Goal: Task Accomplishment & Management: Manage account settings

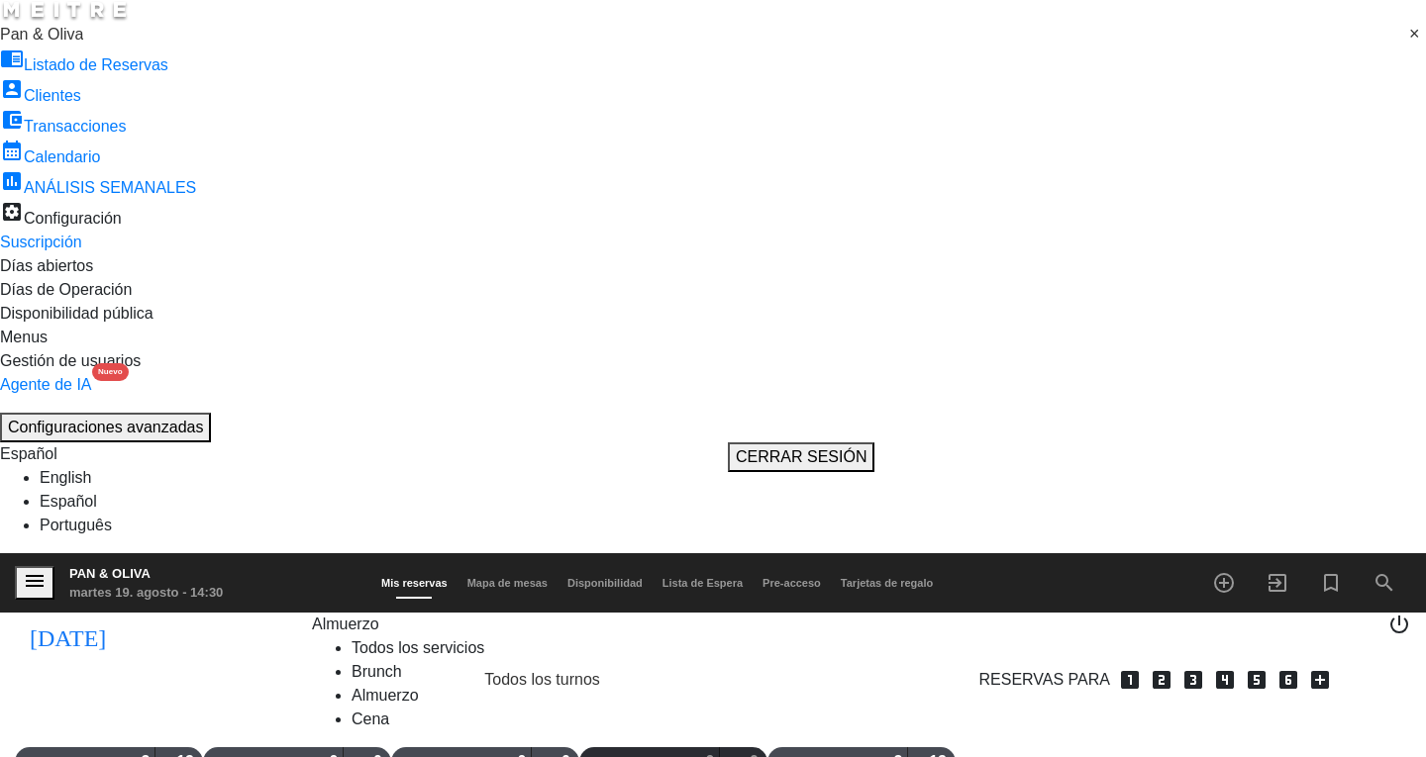
click at [317, 616] on span "Almuerzo" at bounding box center [345, 624] width 67 height 17
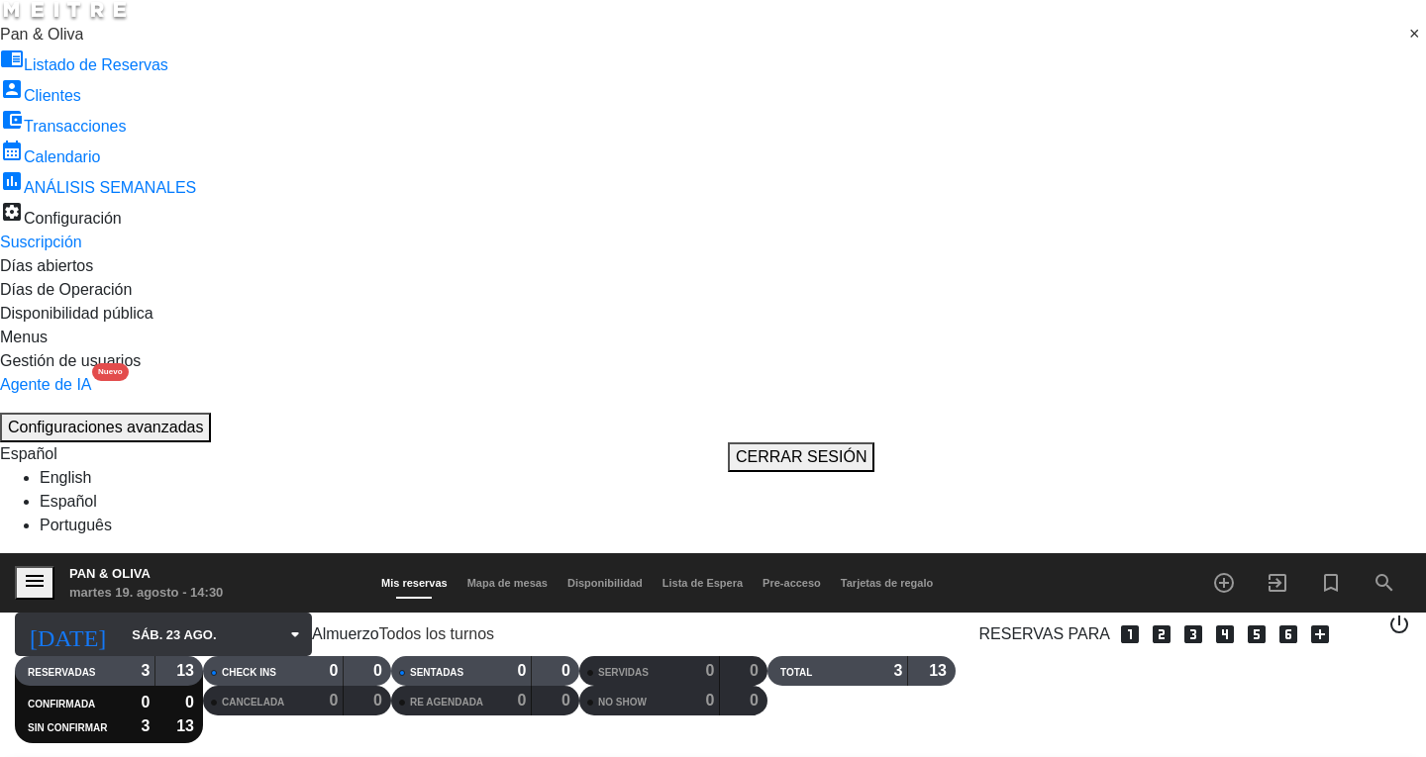
click at [151, 618] on input "sáb. 23 ago." at bounding box center [217, 635] width 190 height 35
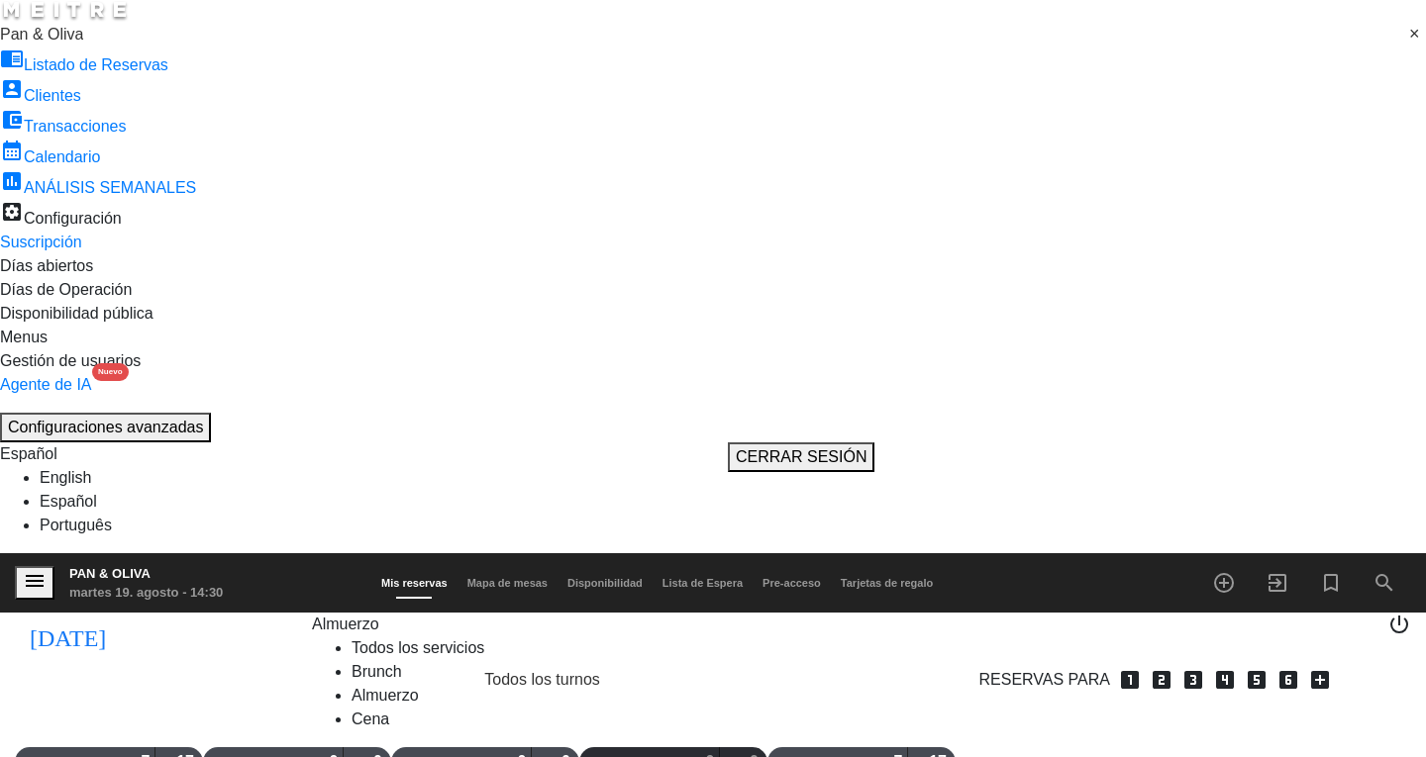
click at [312, 616] on span "Almuerzo" at bounding box center [345, 624] width 67 height 17
click at [296, 553] on div "menu Pan & [PERSON_NAME][DATE] 19. agosto - 14:30 Mis reservas Mapa de mesas Di…" at bounding box center [713, 693] width 1426 height 281
click at [33, 561] on span "menu" at bounding box center [42, 583] width 54 height 45
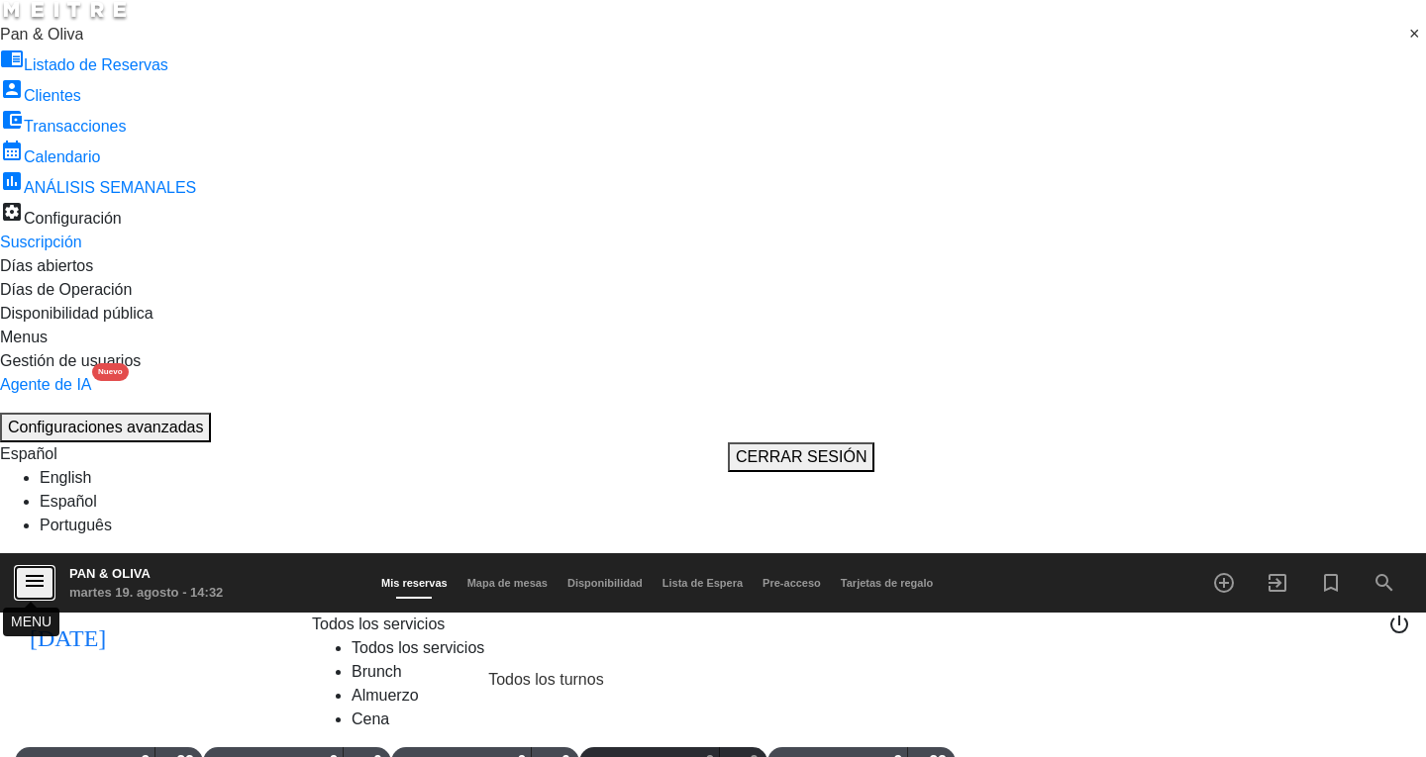
drag, startPoint x: 33, startPoint y: 18, endPoint x: 57, endPoint y: 57, distance: 46.7
click at [33, 569] on icon "menu" at bounding box center [35, 581] width 24 height 24
click at [76, 47] on ng-select "× Pan & Oliva ×" at bounding box center [713, 35] width 1426 height 24
click at [78, 47] on ng-select "× Pan & Oliva ×" at bounding box center [713, 35] width 1426 height 24
click at [83, 43] on span "Pan & Oliva" at bounding box center [41, 34] width 83 height 17
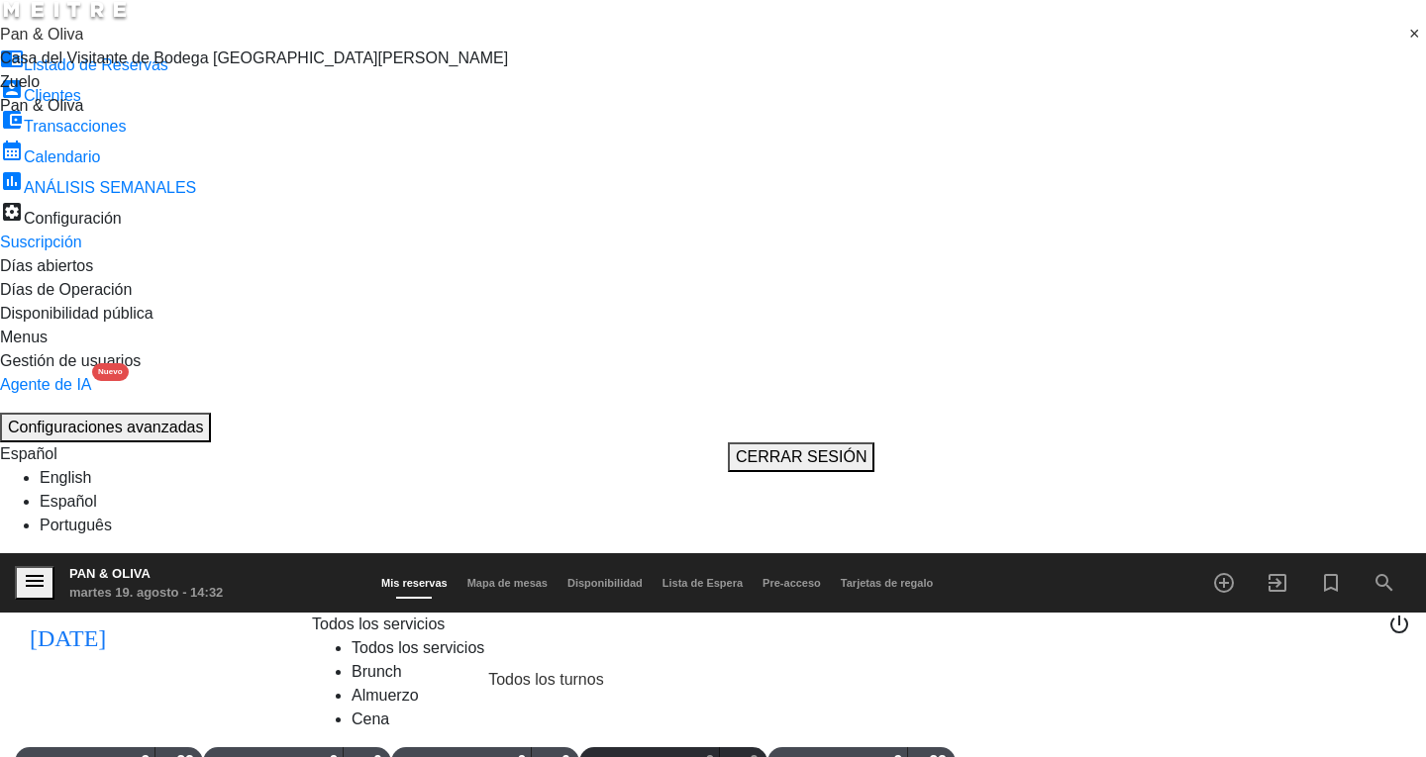
click at [148, 94] on div "Zuelo" at bounding box center [713, 82] width 1426 height 24
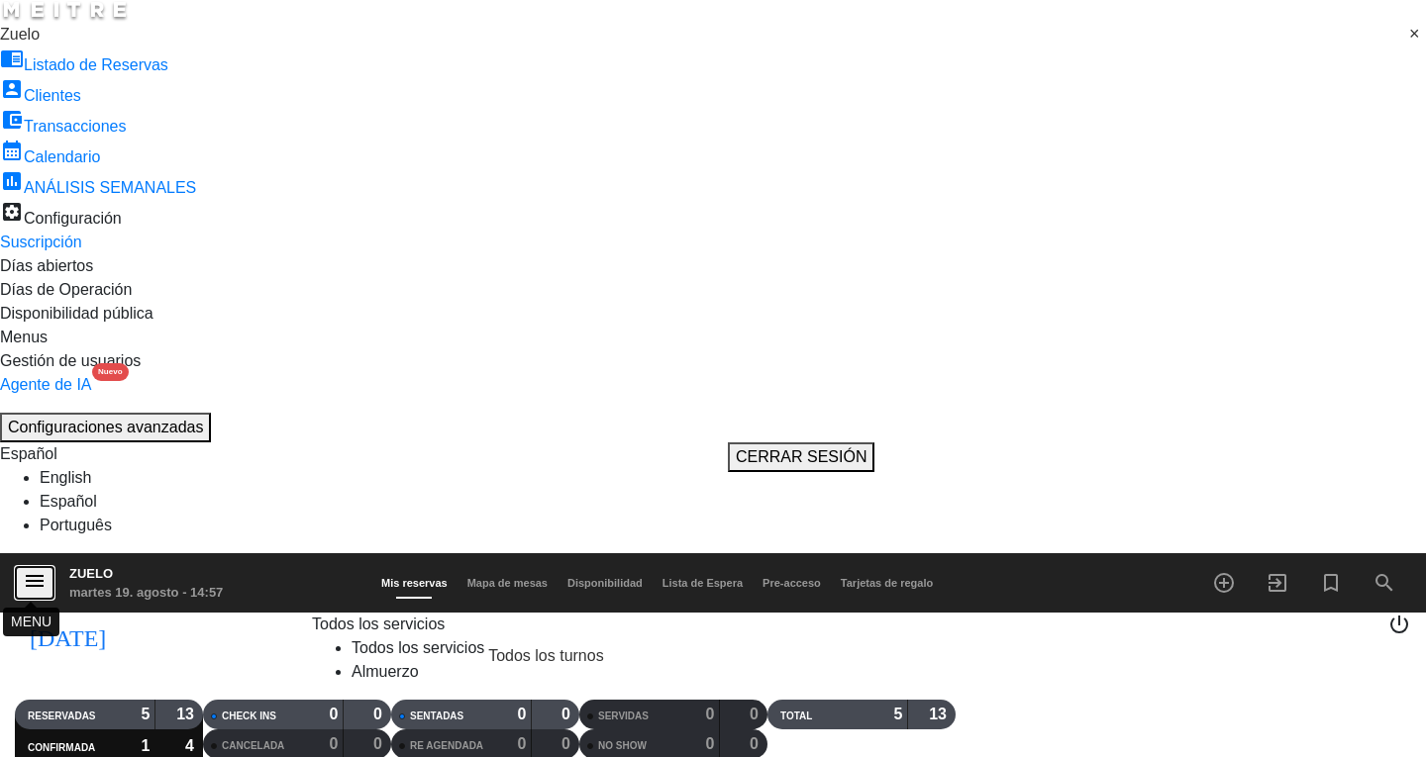
click at [23, 569] on icon "menu" at bounding box center [35, 581] width 24 height 24
click at [22, 47] on ng-select "× Zuelo ×" at bounding box center [713, 35] width 1426 height 24
click at [40, 43] on span "Zuelo" at bounding box center [20, 34] width 40 height 17
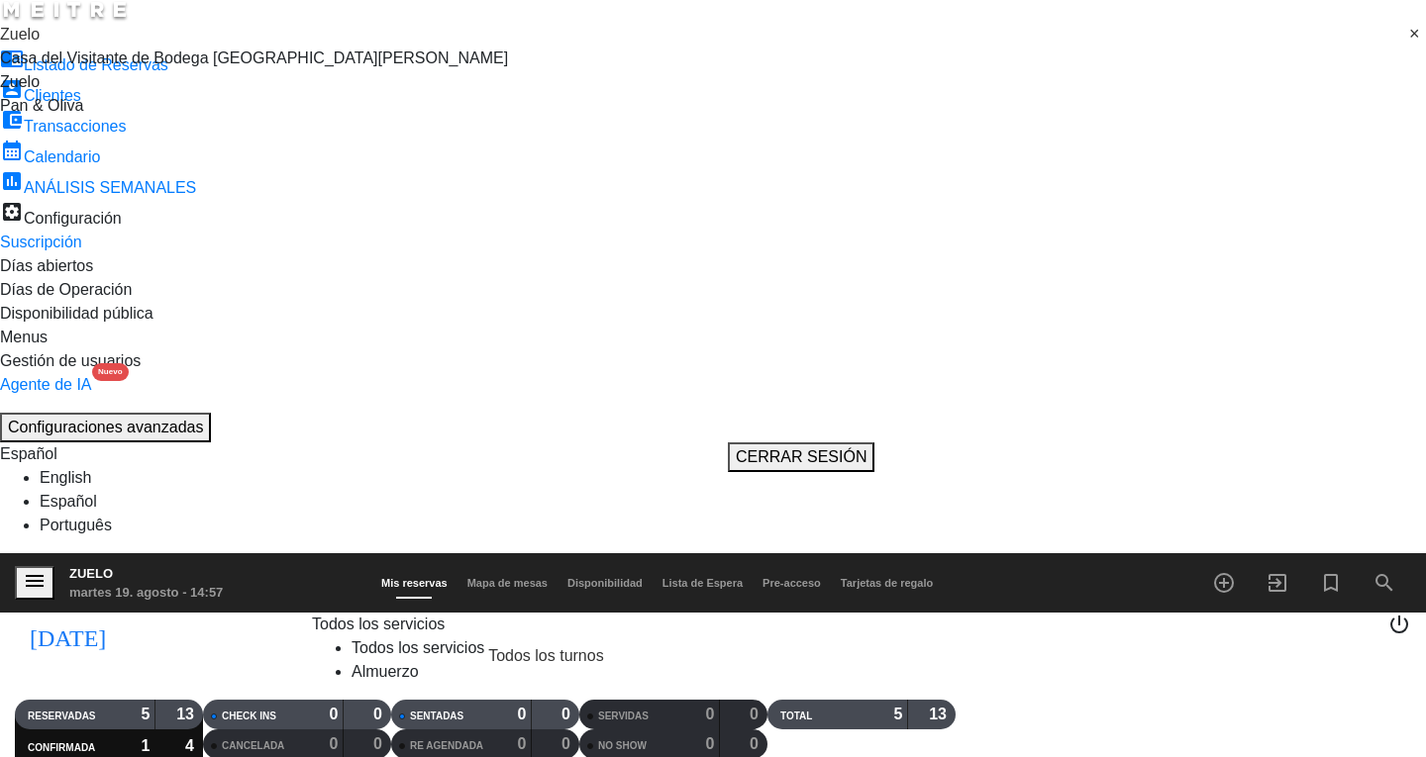
click at [127, 118] on div "Pan & Oliva" at bounding box center [713, 106] width 1426 height 24
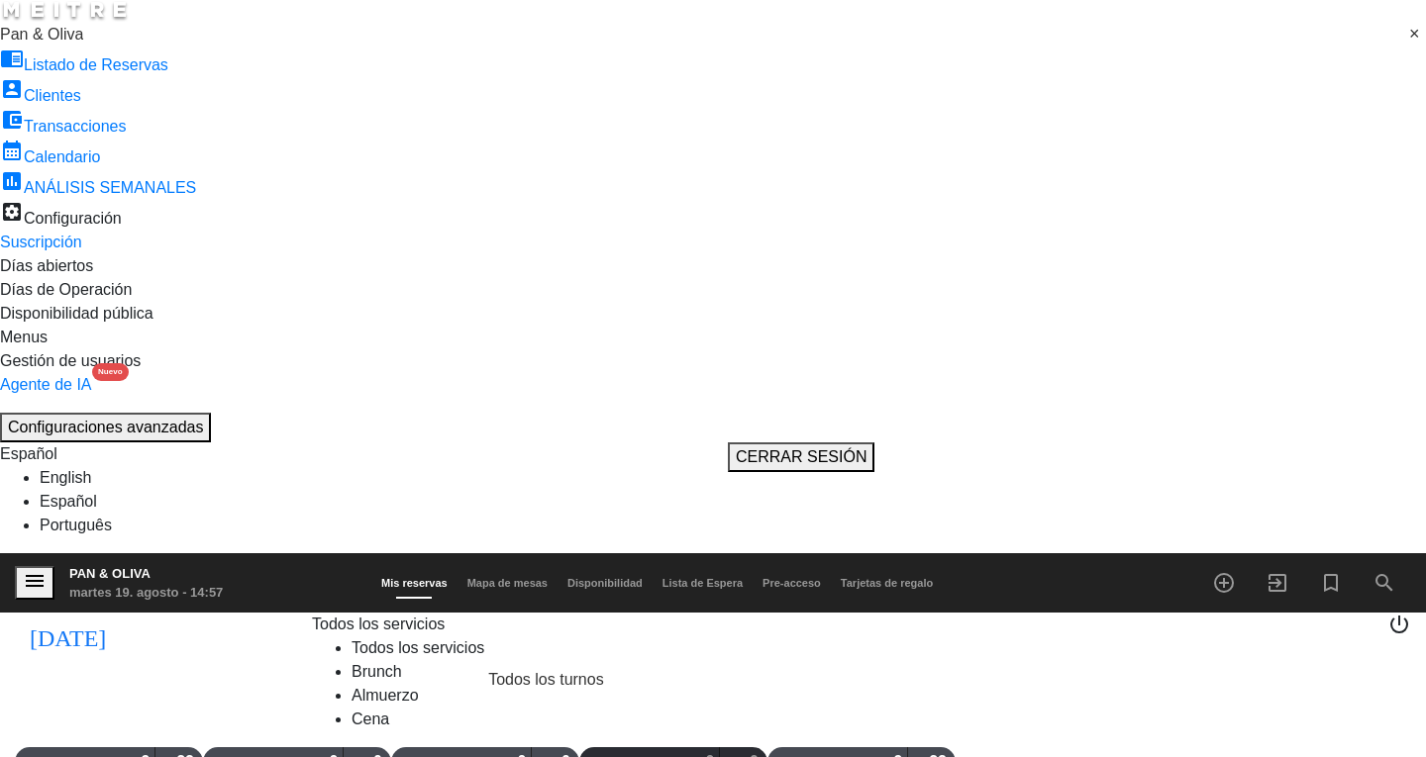
scroll to position [296, 0]
click at [30, 569] on icon "menu" at bounding box center [35, 581] width 24 height 24
click at [67, 47] on ng-select "× Pan & Oliva ×" at bounding box center [713, 35] width 1426 height 24
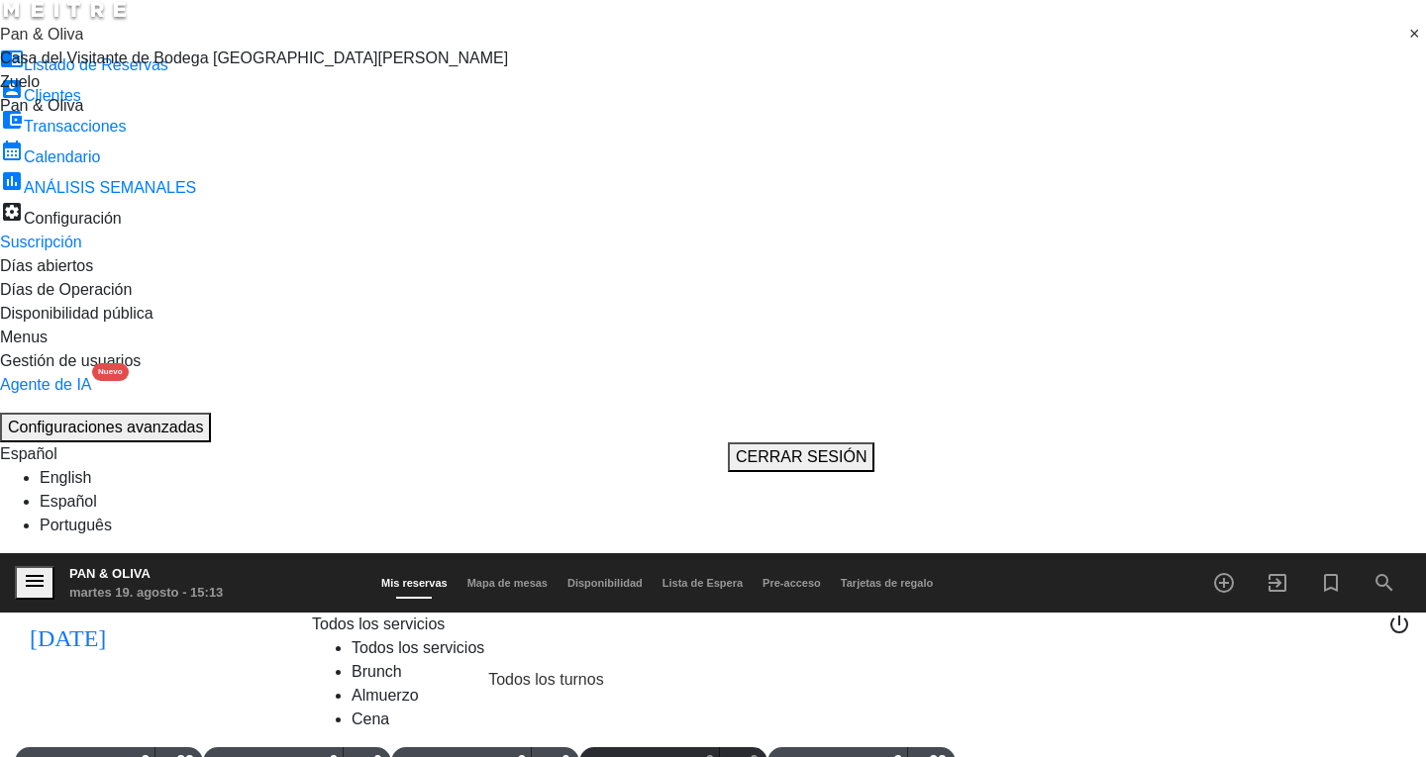
click at [68, 43] on span "Pan & Oliva" at bounding box center [41, 34] width 83 height 17
click at [75, 94] on div "Zuelo" at bounding box center [713, 82] width 1426 height 24
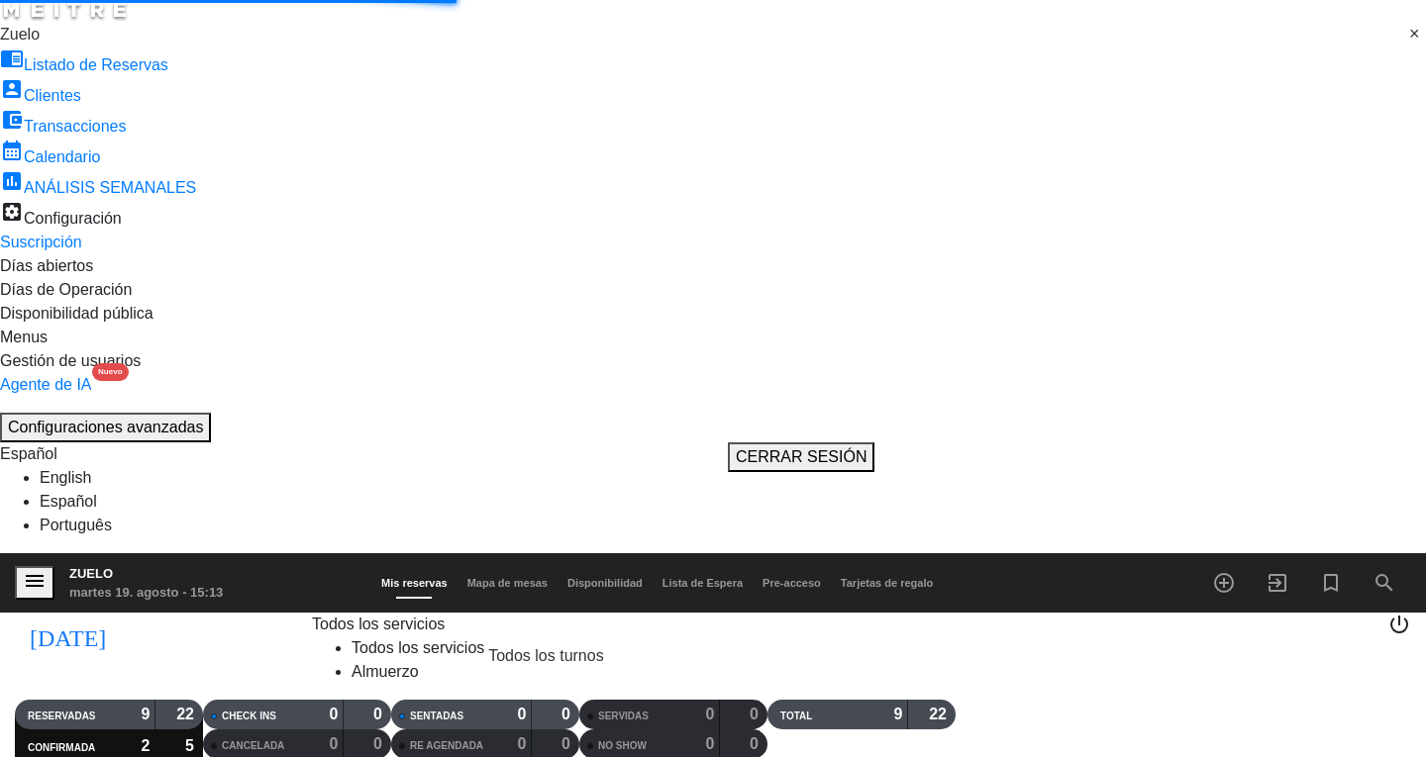
scroll to position [0, 0]
click at [36, 569] on icon "menu" at bounding box center [35, 581] width 24 height 24
click at [78, 47] on ng-select "× Zuelo ×" at bounding box center [713, 35] width 1426 height 24
click at [79, 47] on ng-select "× Zuelo ×" at bounding box center [713, 35] width 1426 height 24
click at [128, 49] on input "text" at bounding box center [715, 36] width 1430 height 26
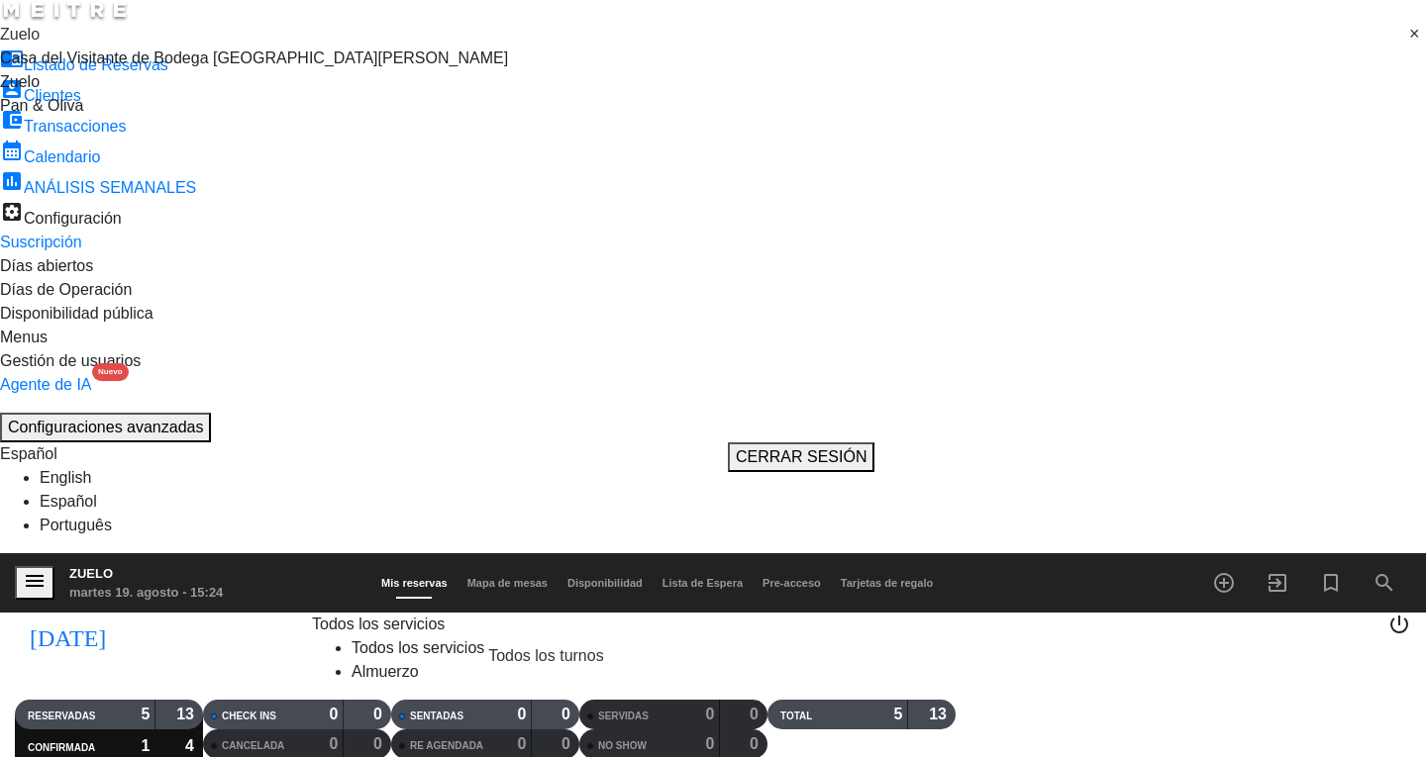
click at [98, 94] on div "Zuelo" at bounding box center [713, 82] width 1426 height 24
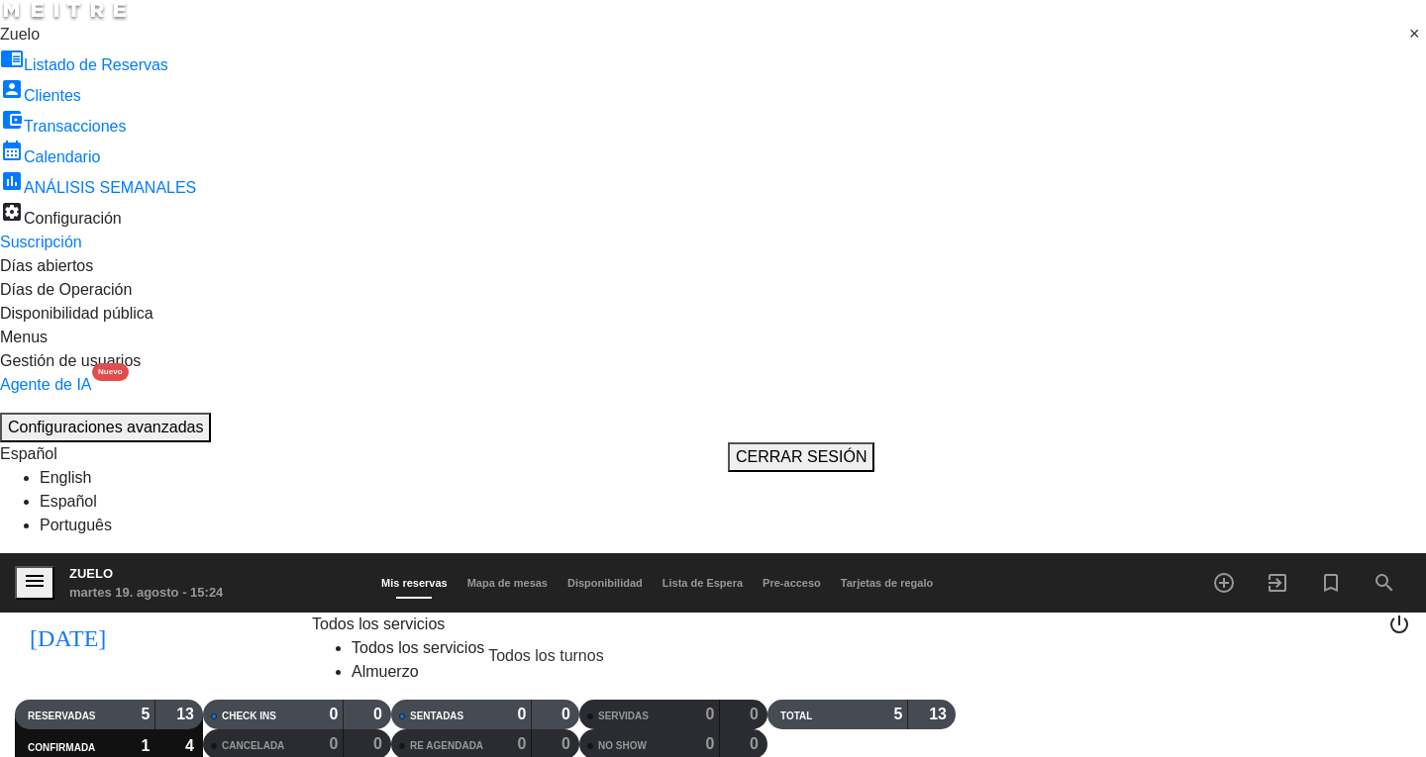
click at [40, 47] on div "× Zuelo" at bounding box center [20, 35] width 40 height 24
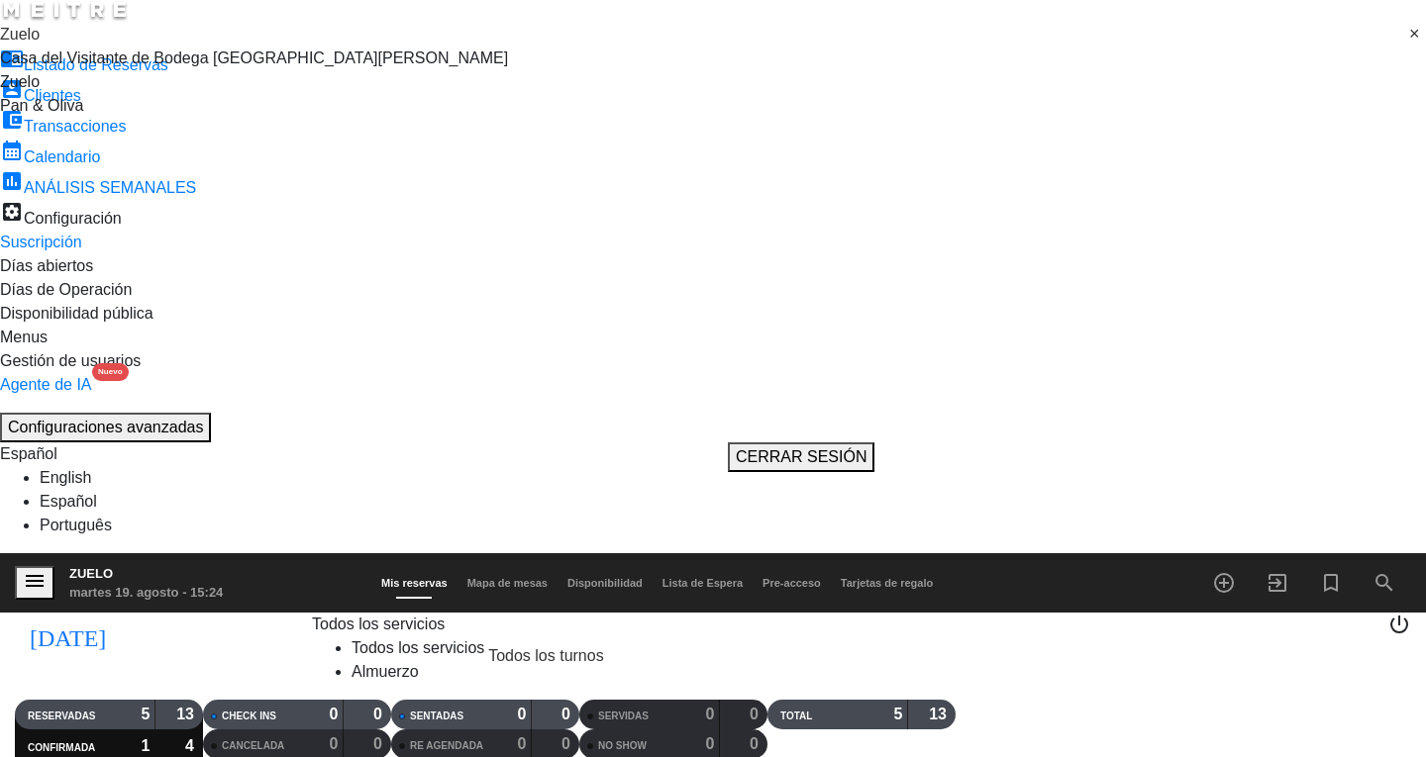
click at [114, 118] on div "Pan & Oliva" at bounding box center [713, 106] width 1426 height 24
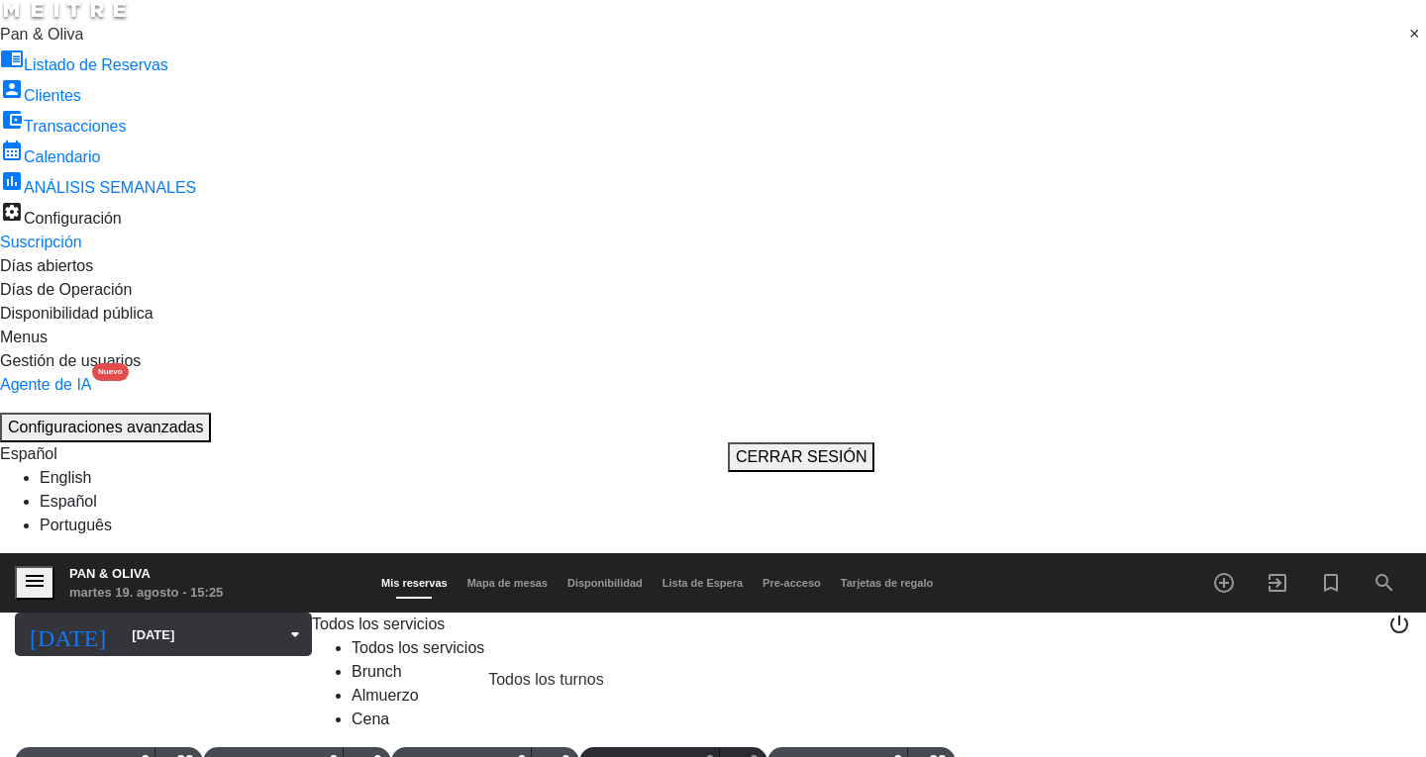
click at [122, 618] on input "[DATE]" at bounding box center [217, 635] width 190 height 35
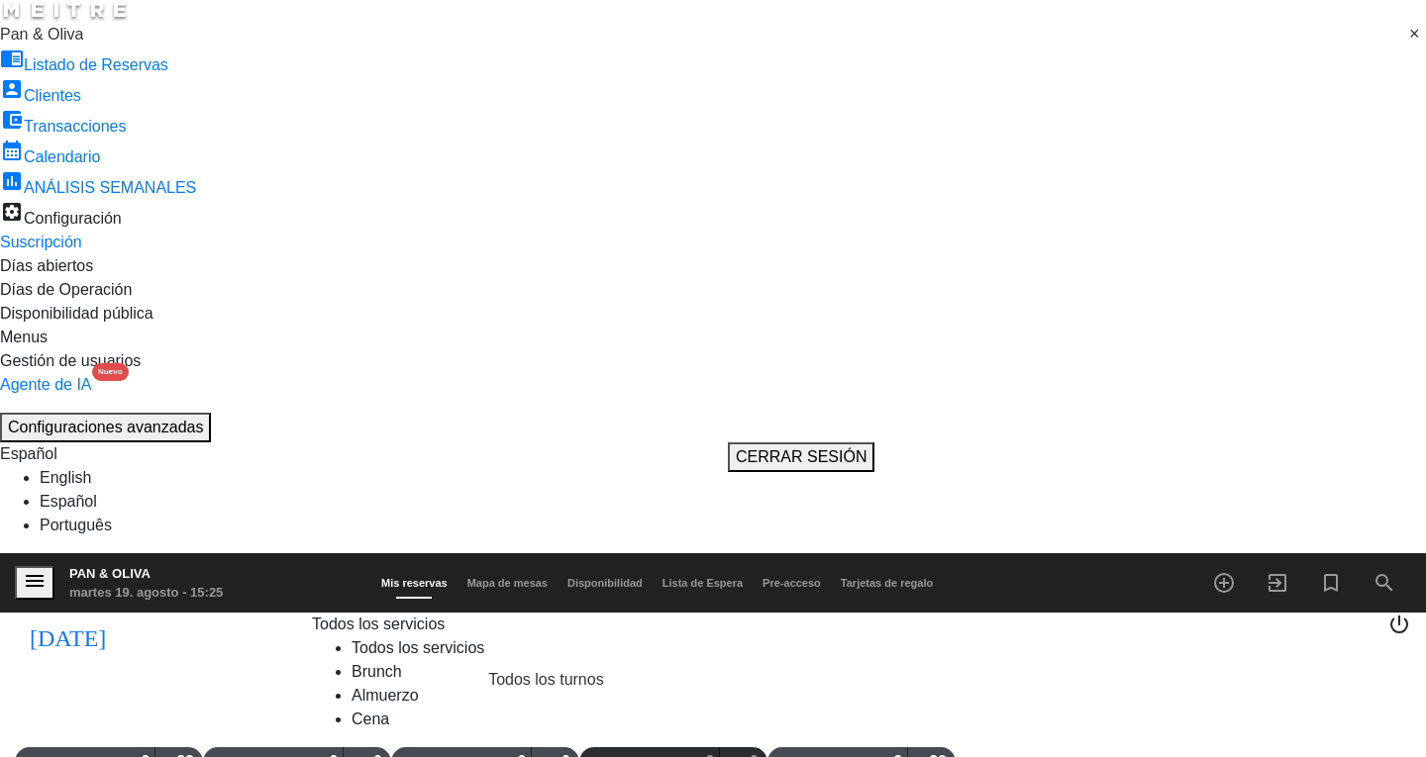
type input "[DATE]"
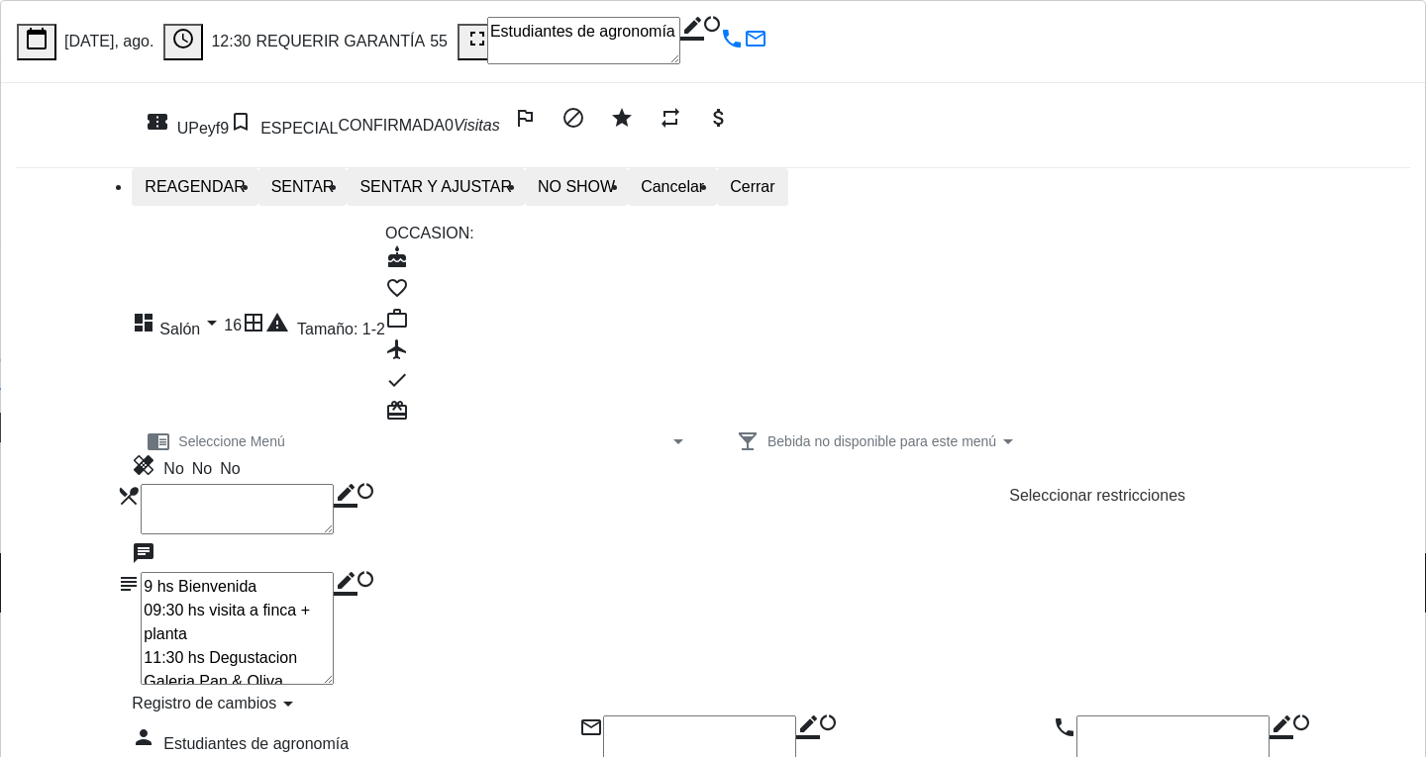
scroll to position [99, 0]
click at [787, 168] on button "Cerrar" at bounding box center [752, 187] width 70 height 38
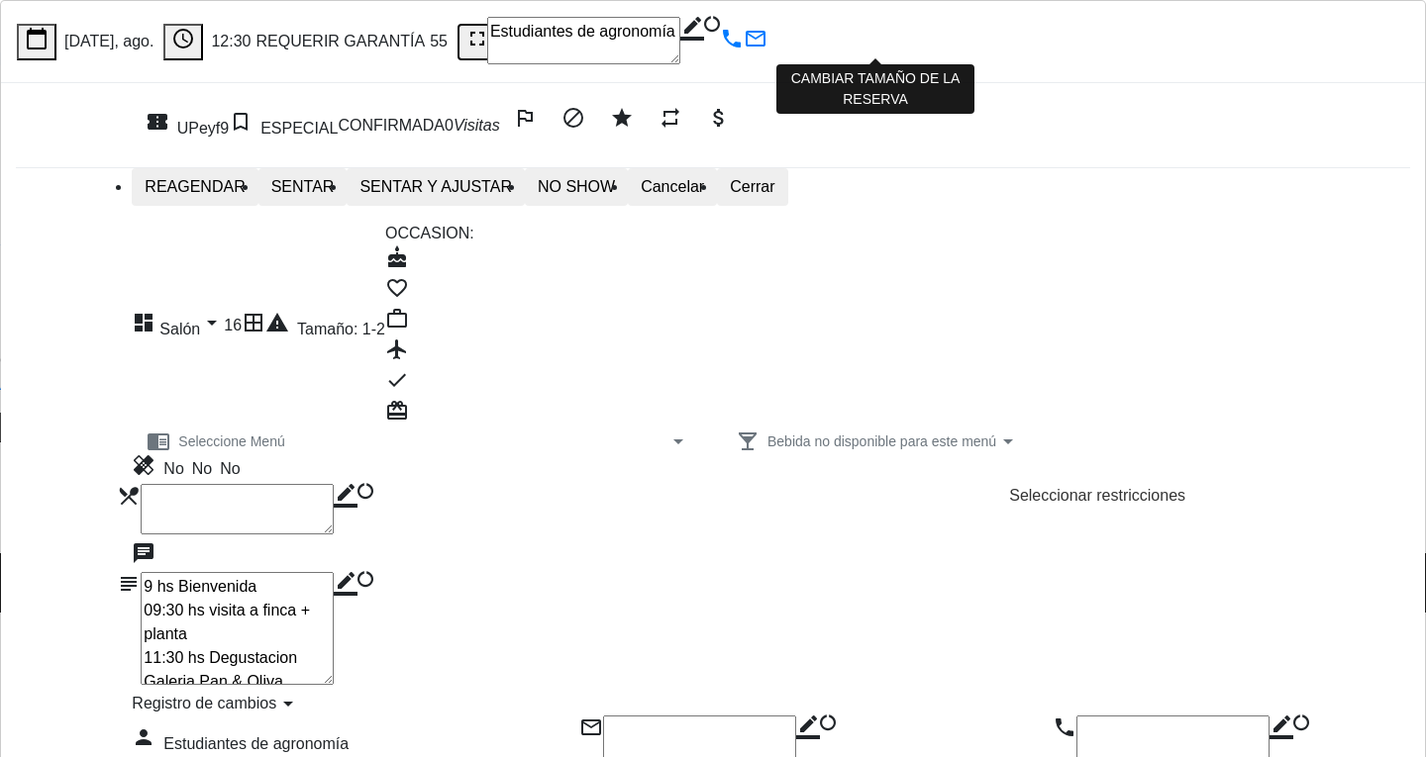
click at [489, 41] on icon "fullscreen" at bounding box center [477, 39] width 24 height 24
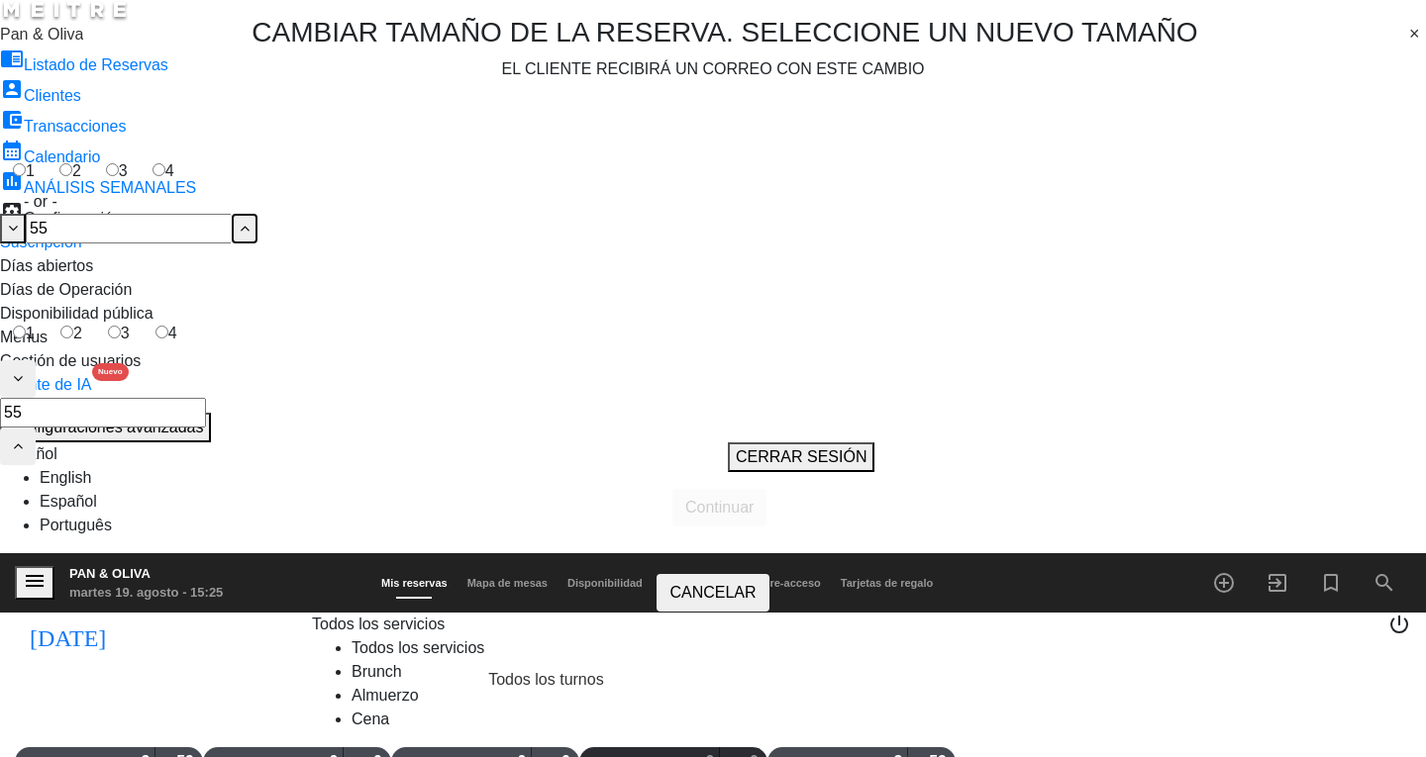
click at [249, 221] on icon at bounding box center [245, 229] width 10 height 16
type input "56"
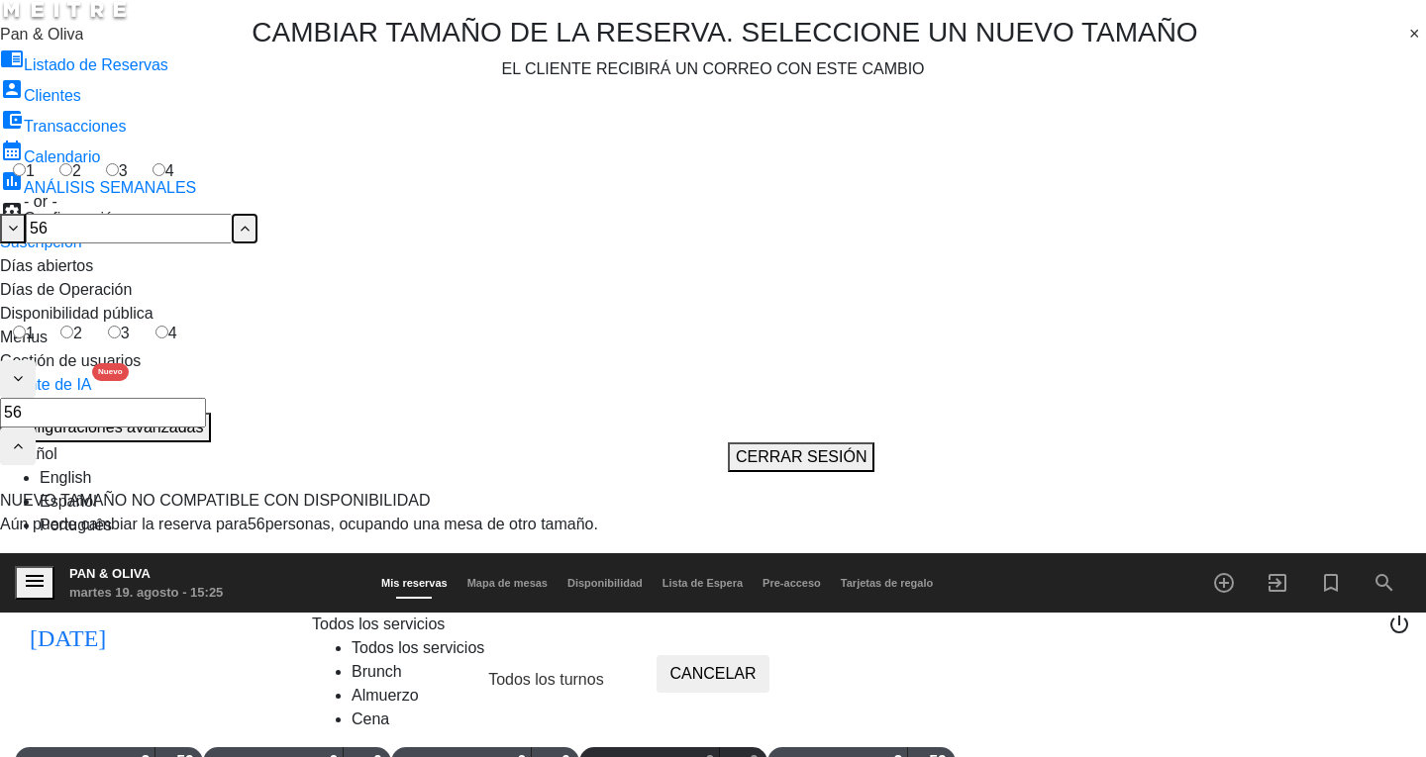
click at [249, 221] on icon at bounding box center [245, 229] width 10 height 16
type input "57"
click at [249, 221] on icon at bounding box center [245, 229] width 10 height 16
type input "58"
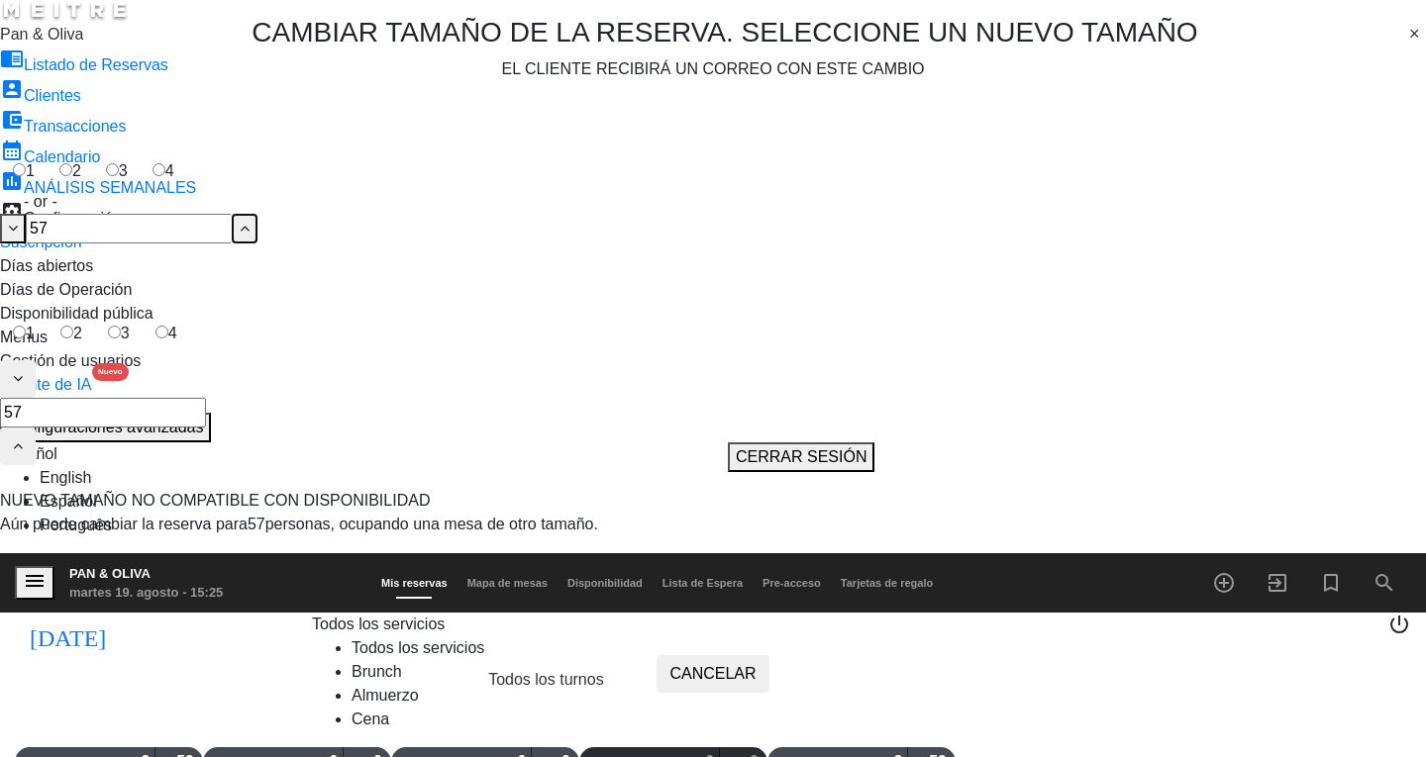
type input "58"
click at [249, 221] on icon at bounding box center [245, 229] width 10 height 16
type input "59"
click at [249, 221] on icon at bounding box center [245, 229] width 10 height 16
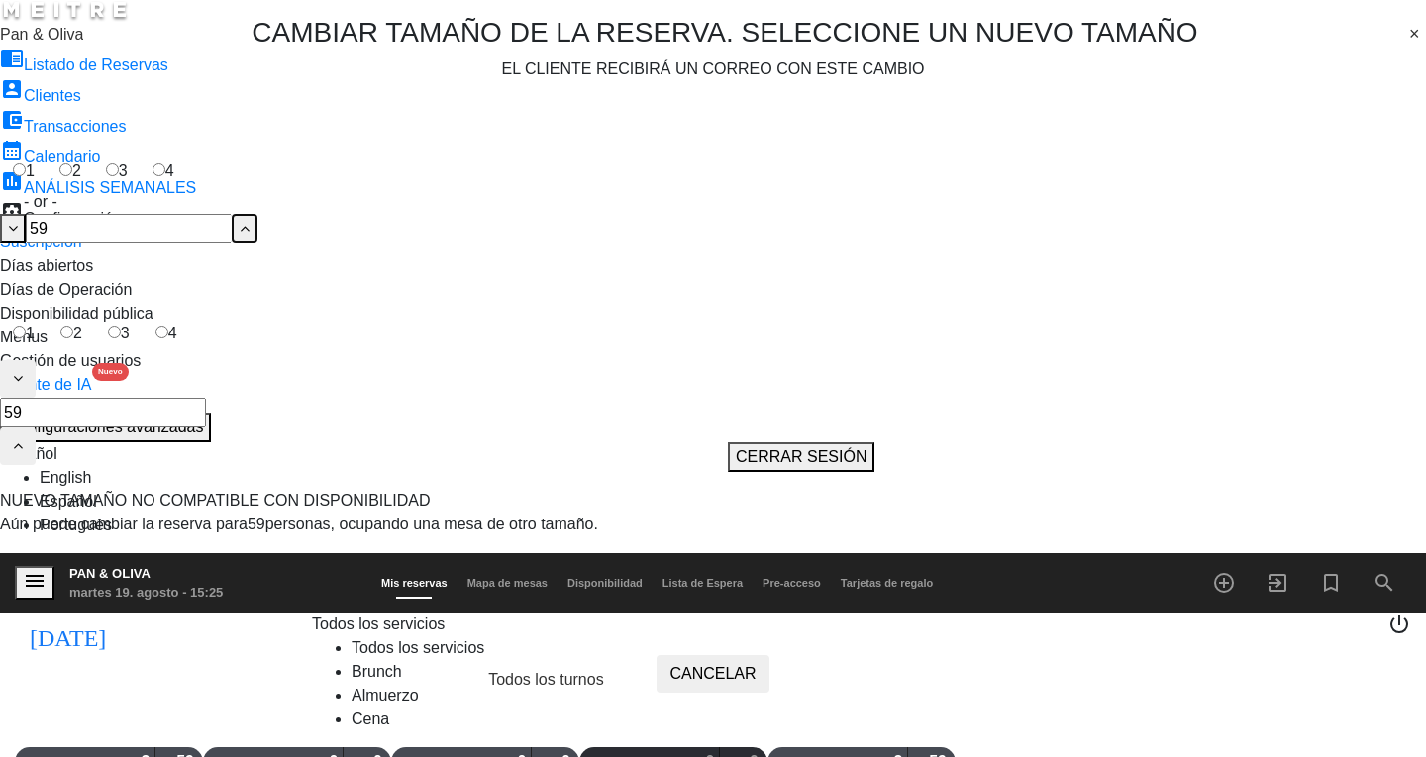
type input "60"
click at [249, 221] on icon at bounding box center [245, 229] width 10 height 16
type input "61"
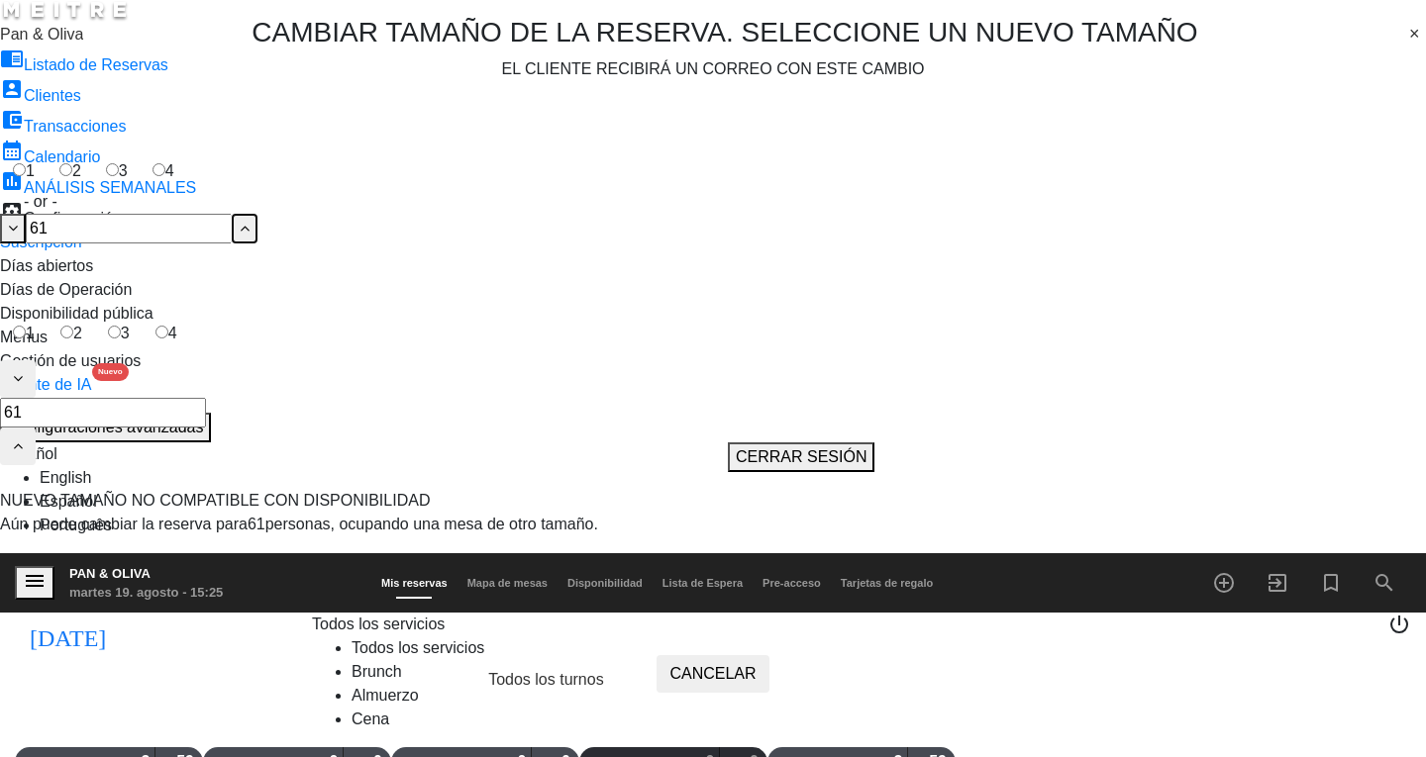
click at [249, 221] on icon at bounding box center [245, 229] width 10 height 16
type input "62"
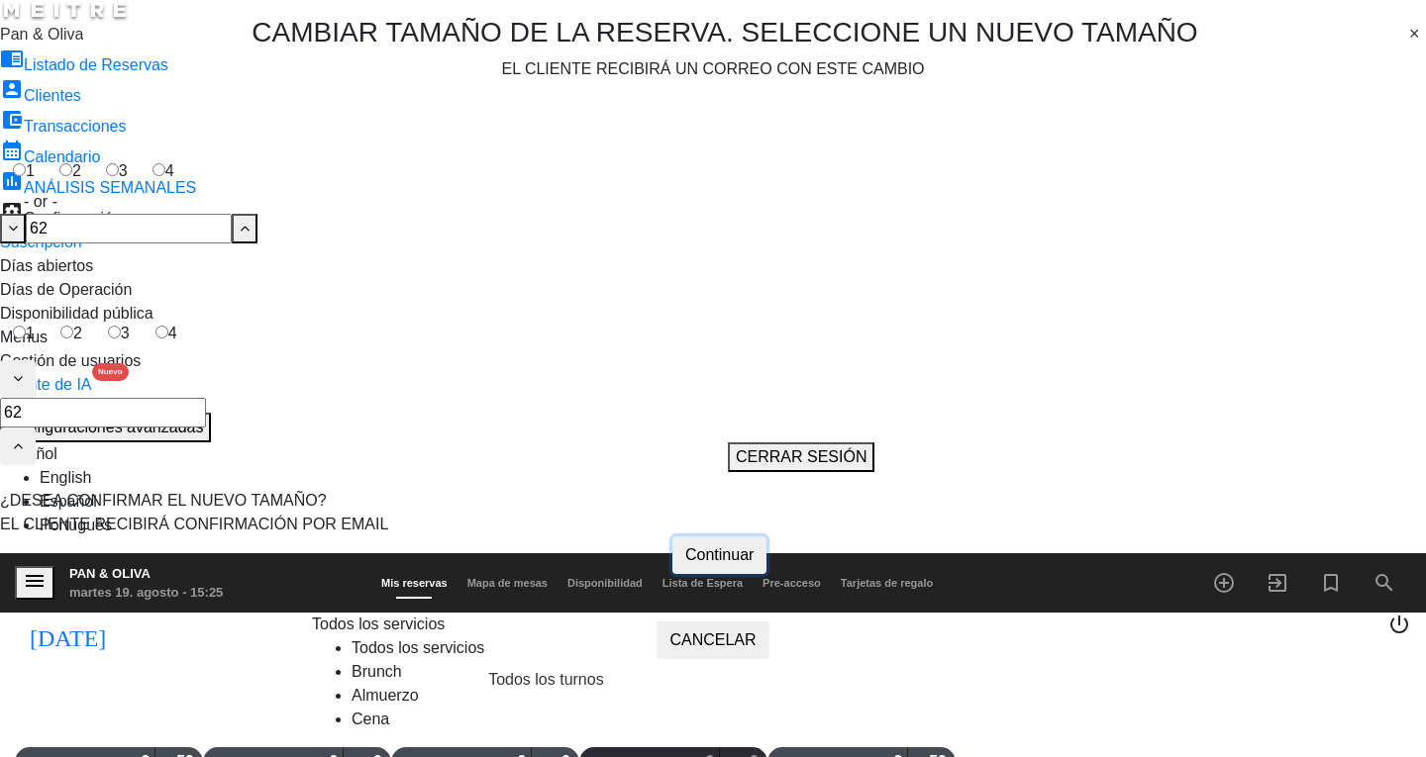
click at [724, 574] on button "Continuar" at bounding box center [719, 556] width 94 height 38
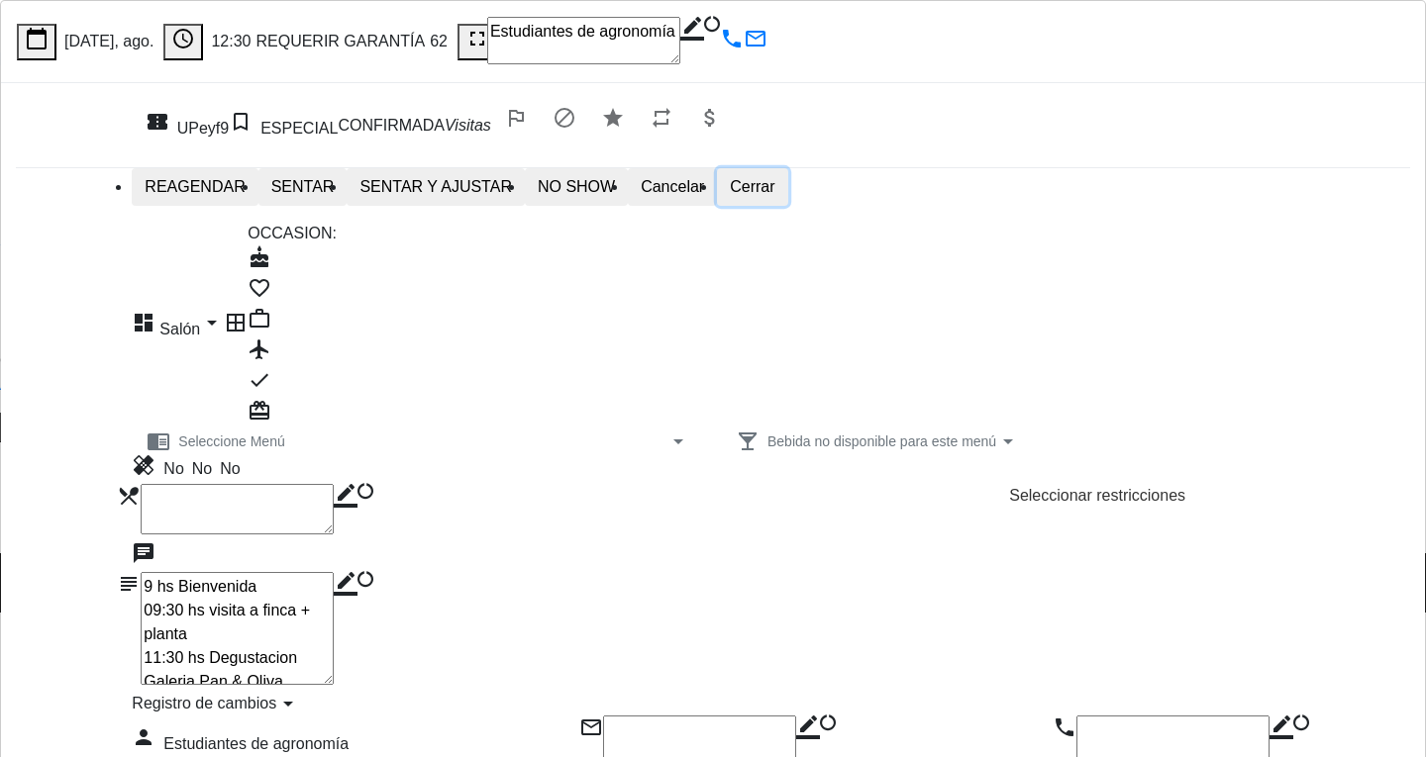
click at [787, 206] on button "Cerrar" at bounding box center [752, 187] width 70 height 38
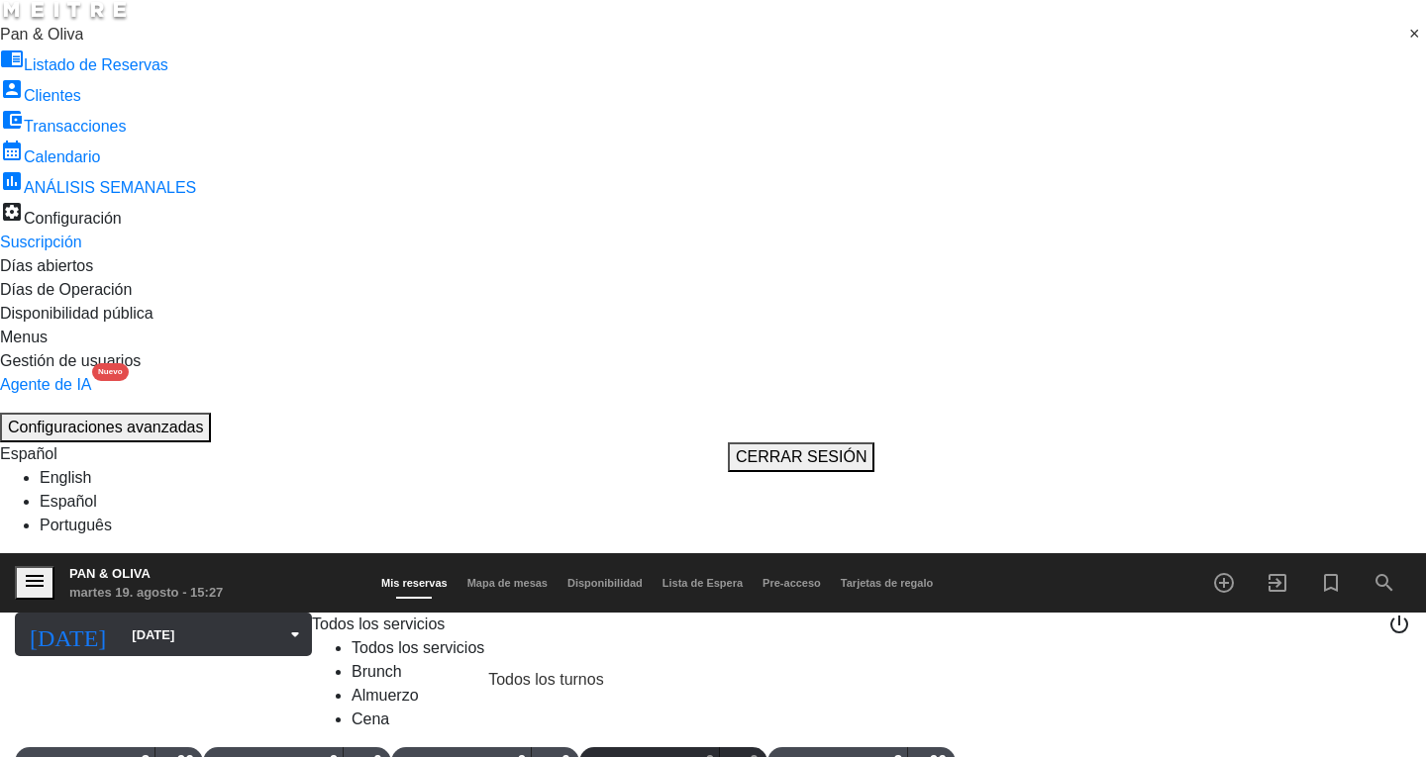
click at [122, 618] on input "[DATE]" at bounding box center [217, 635] width 190 height 35
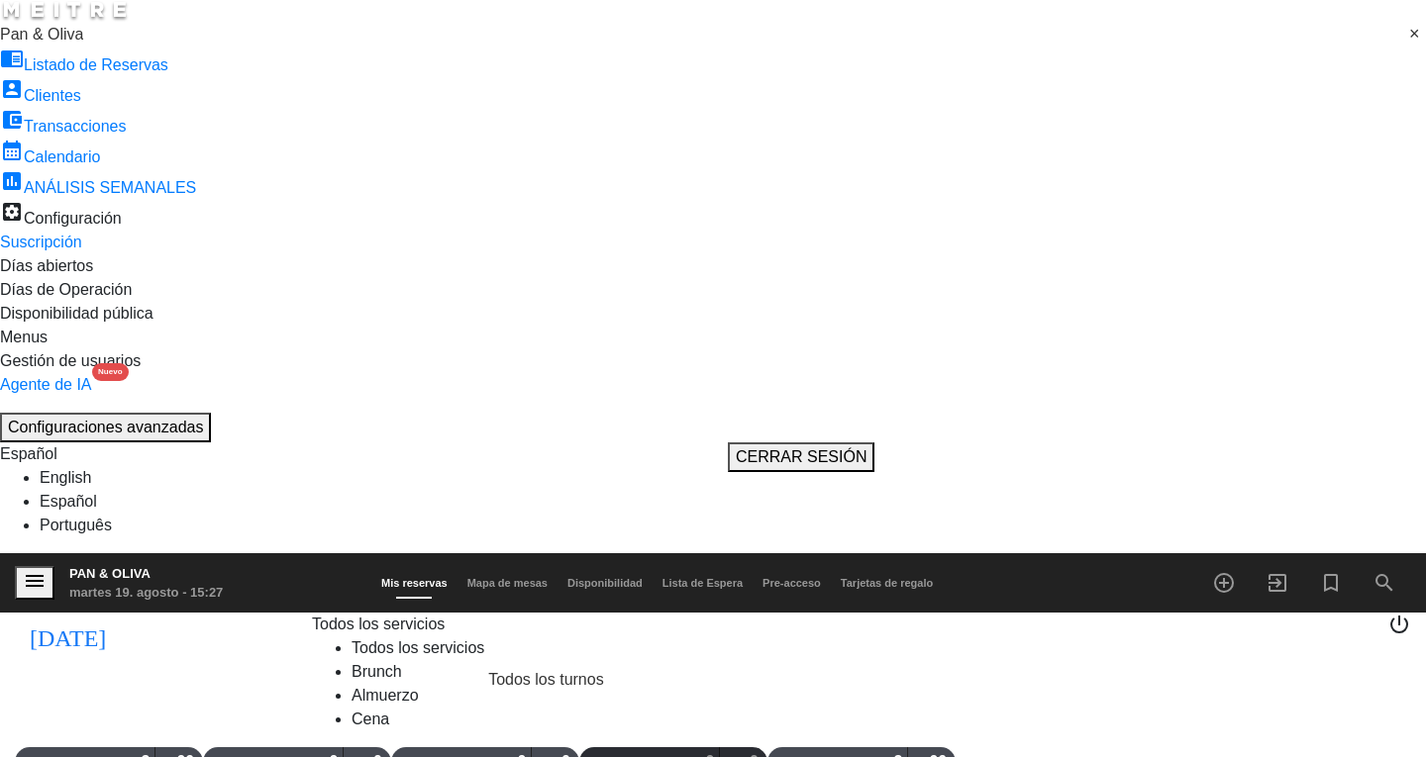
type input "dom. 24 ago."
click at [1226, 571] on icon "add_circle_outline" at bounding box center [1224, 583] width 24 height 24
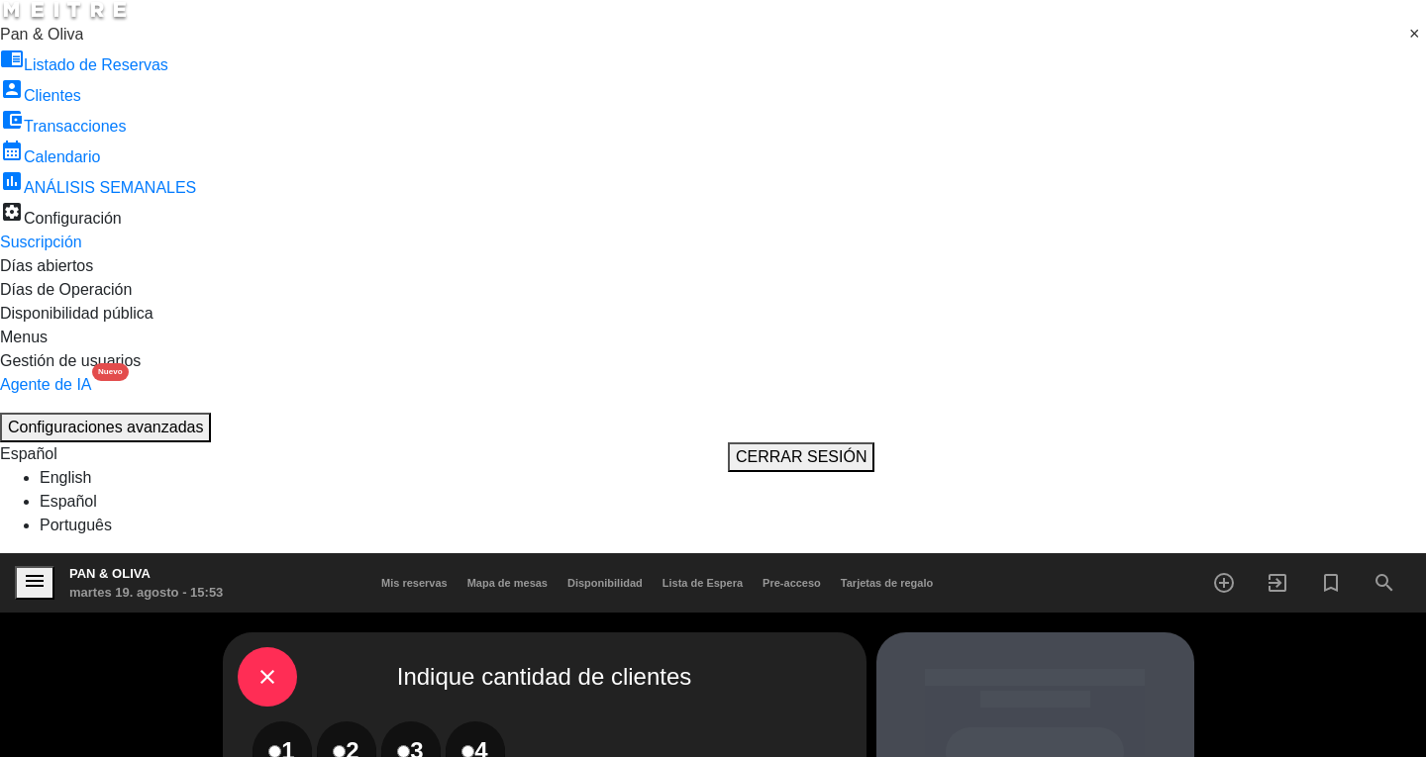
type input "7"
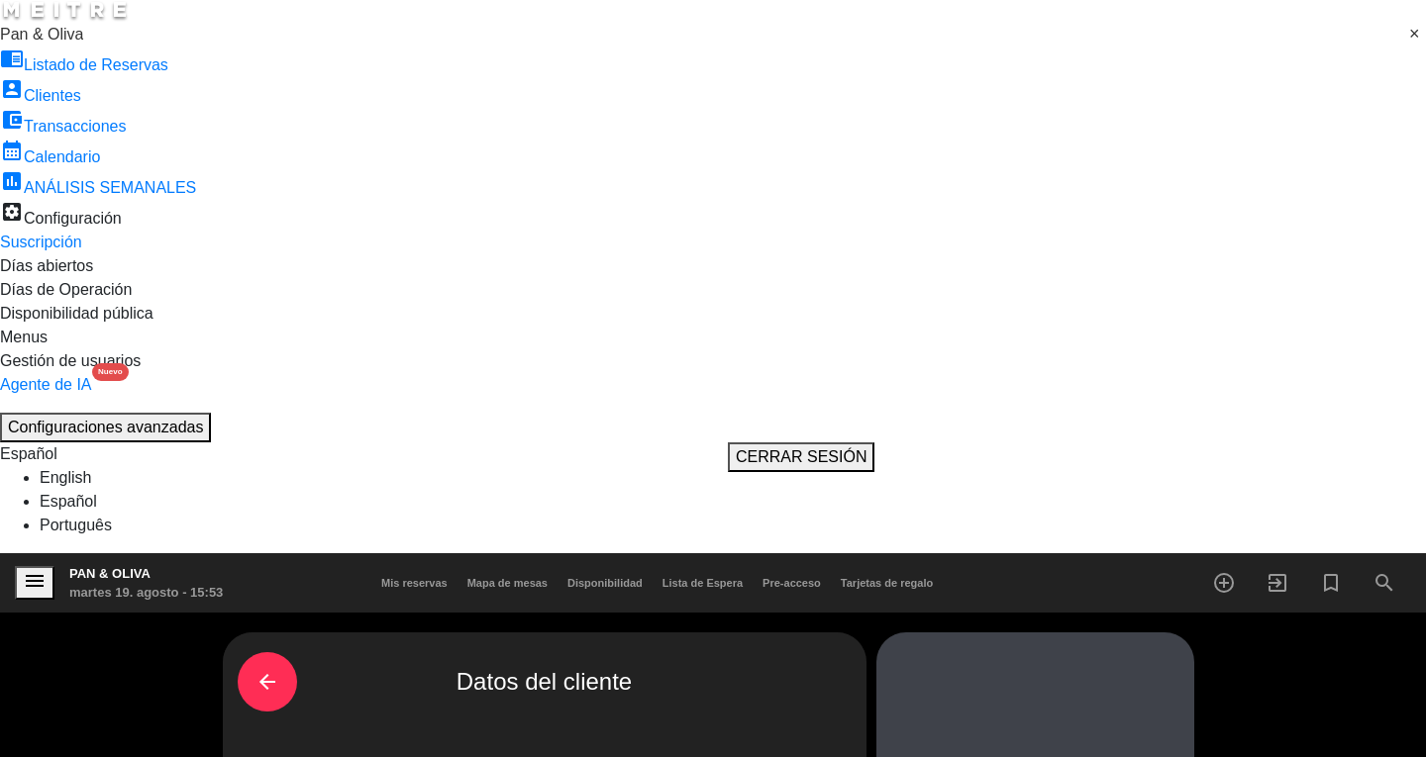
scroll to position [0, 0]
type input "c"
type input "[PERSON_NAME]"
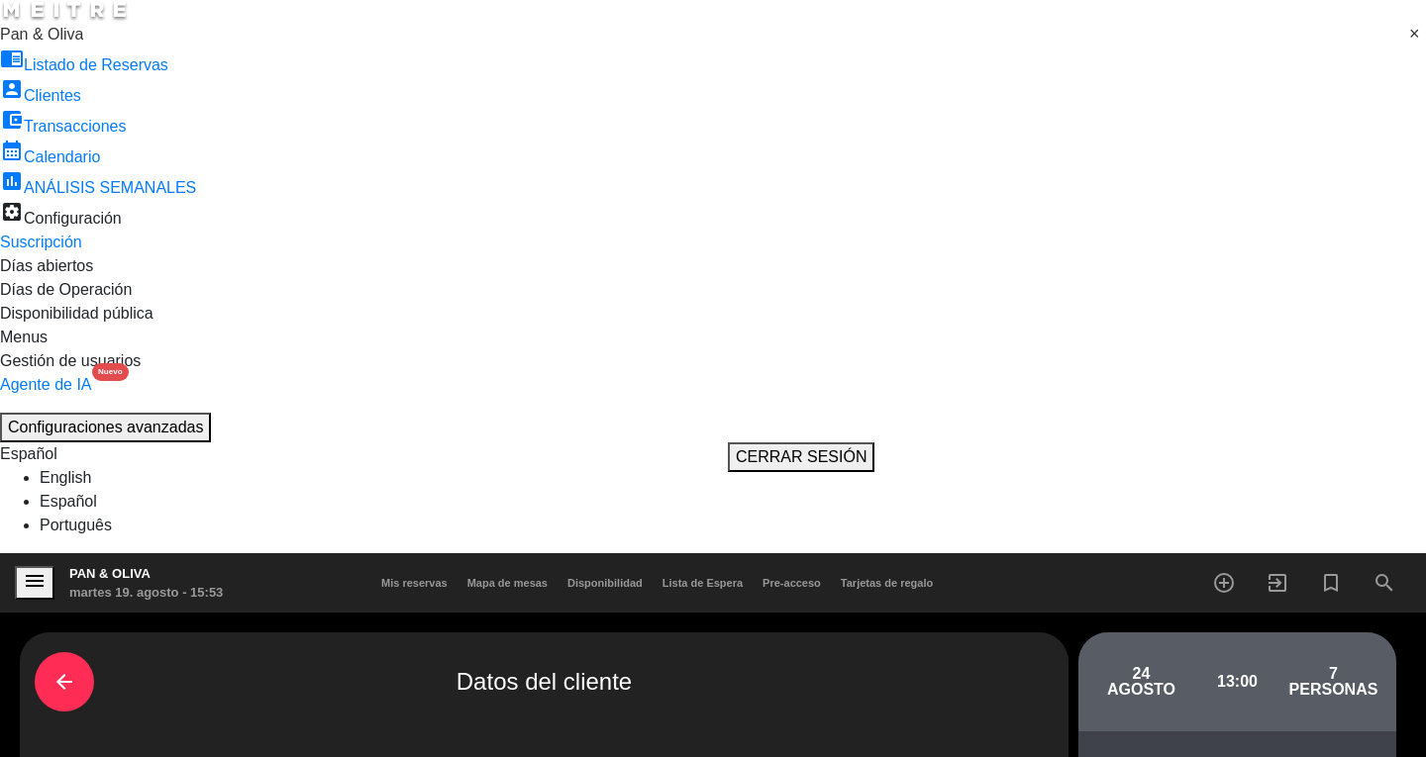
drag, startPoint x: 329, startPoint y: 433, endPoint x: 304, endPoint y: 441, distance: 26.0
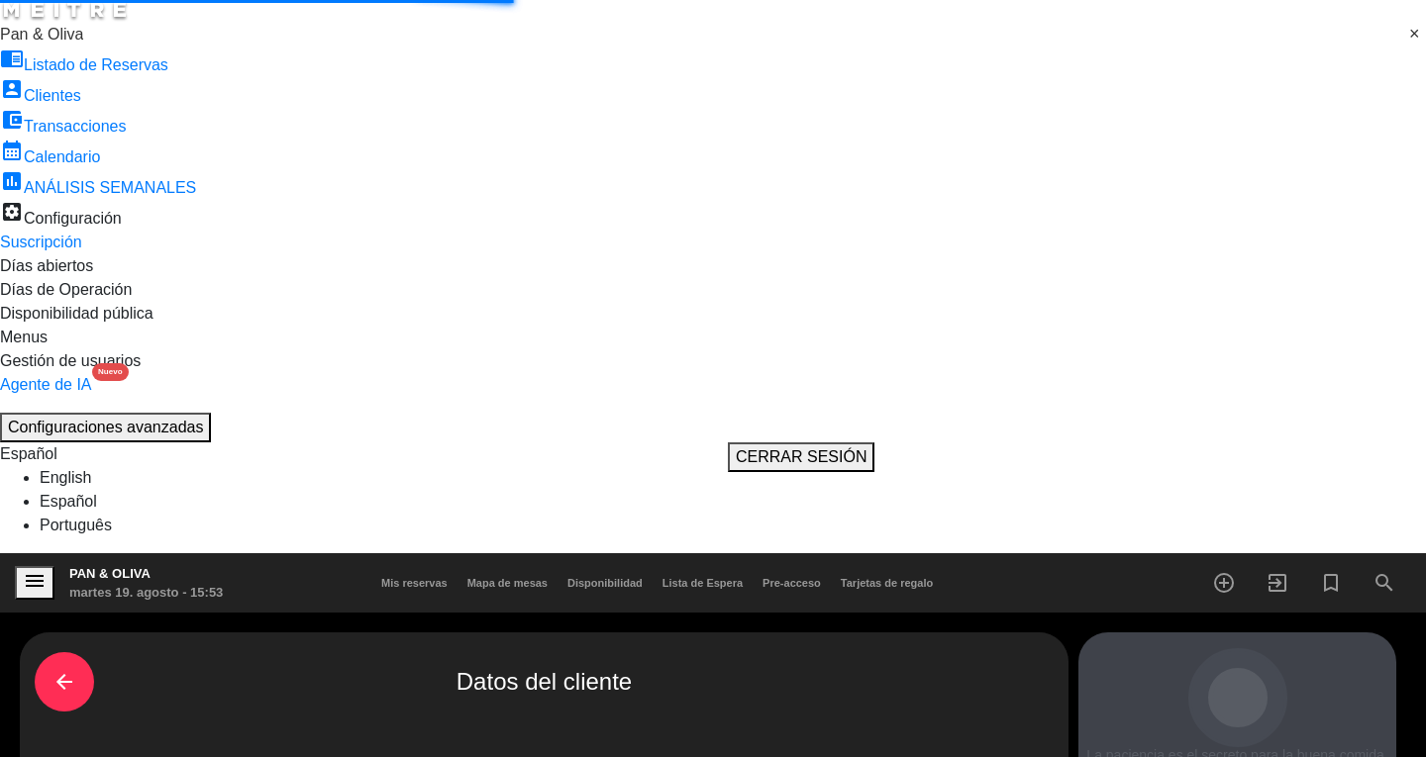
scroll to position [35, 0]
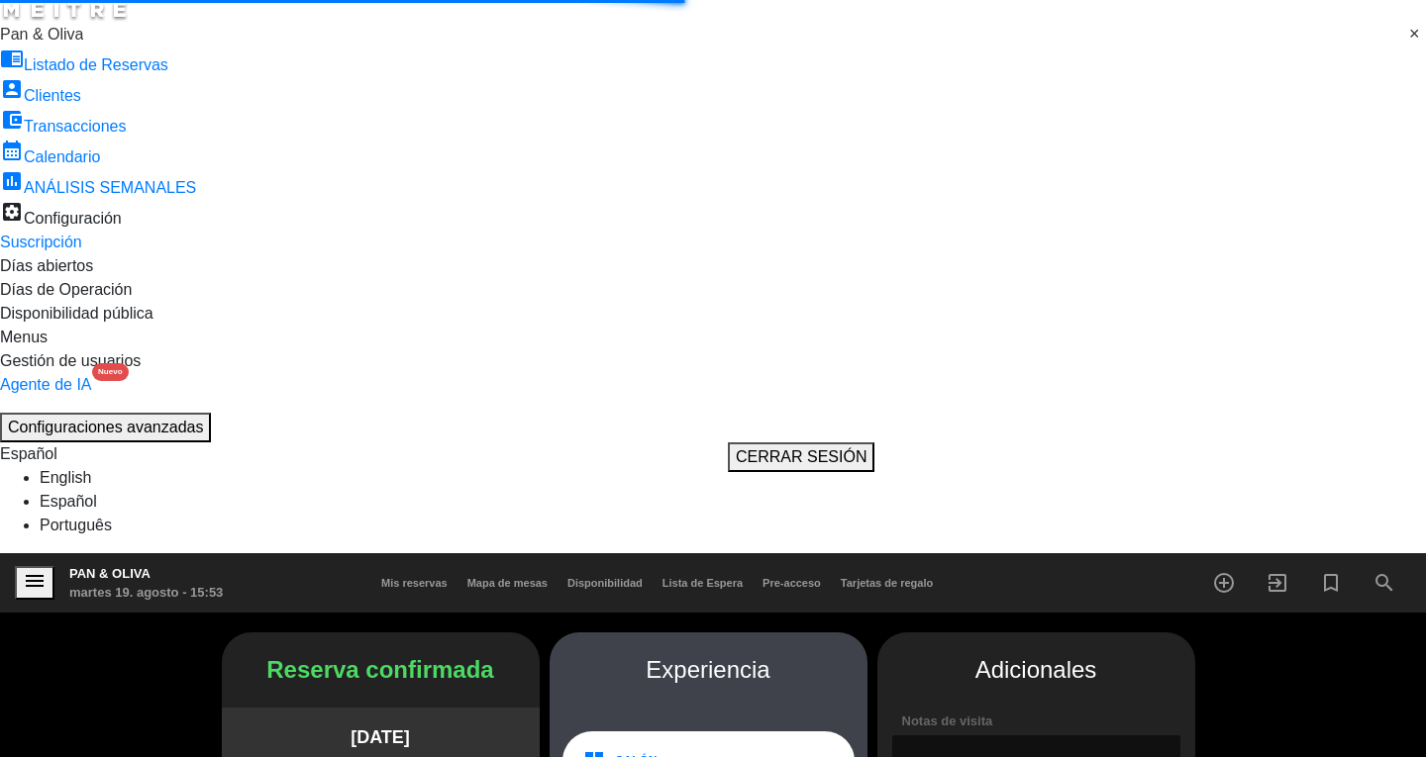
type input "2614185794"
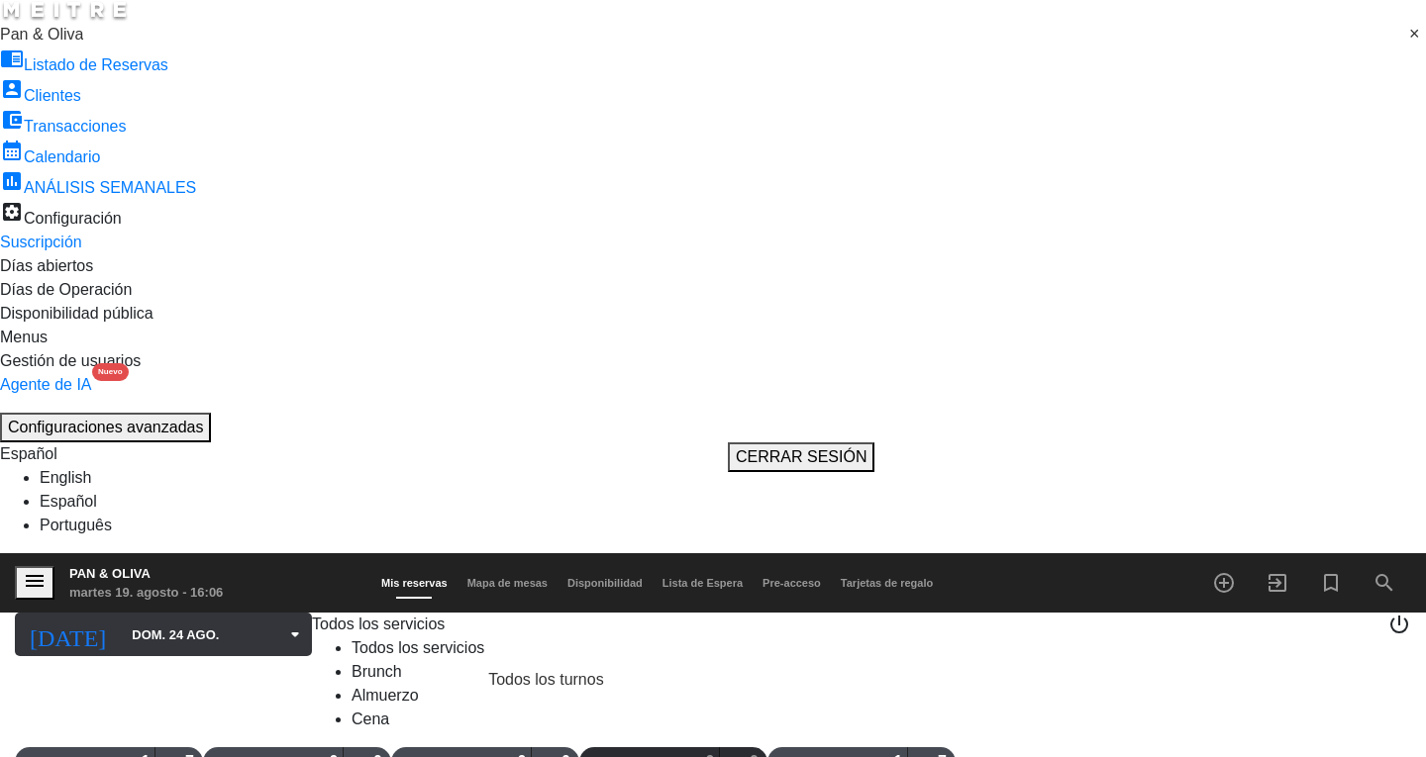
click at [122, 618] on input "dom. 24 ago." at bounding box center [217, 635] width 190 height 35
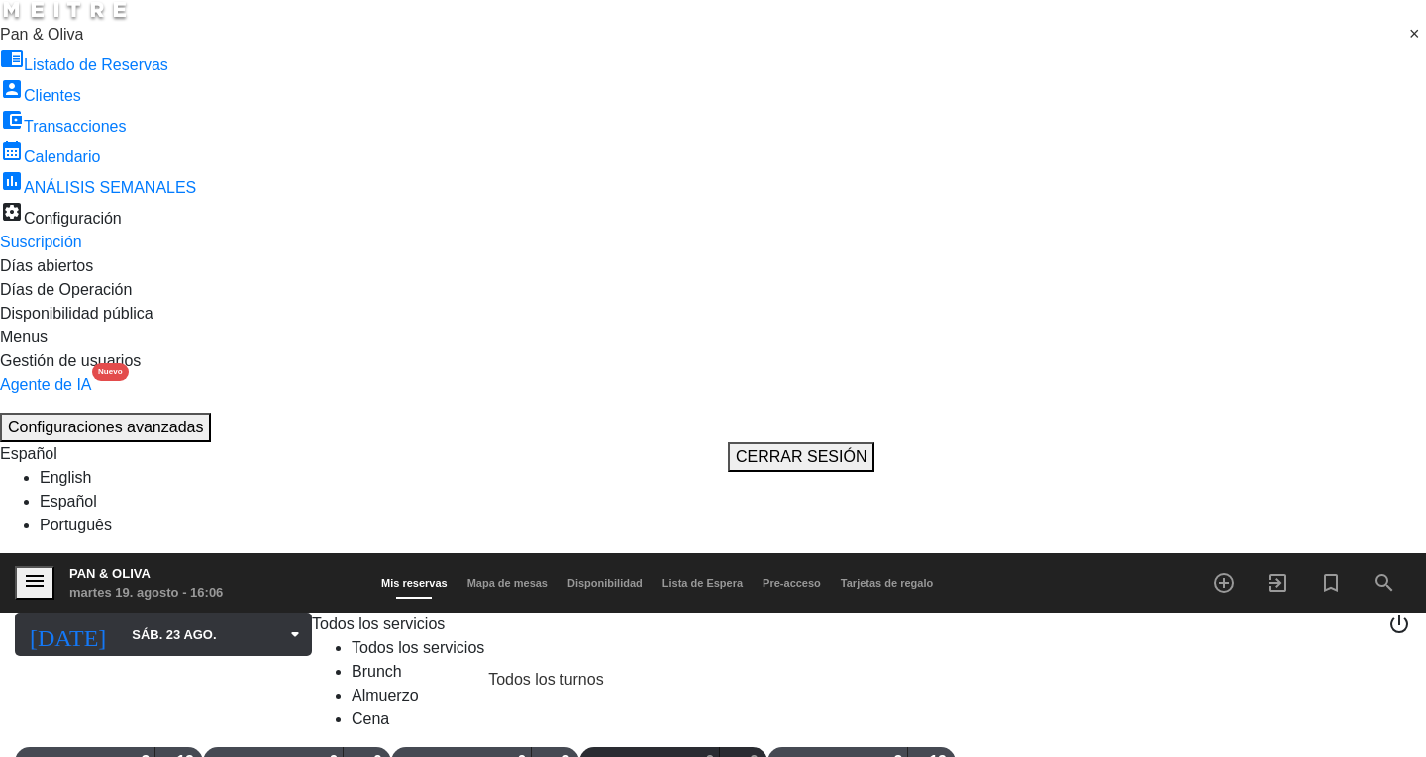
click at [144, 618] on input "sáb. 23 ago." at bounding box center [217, 635] width 190 height 35
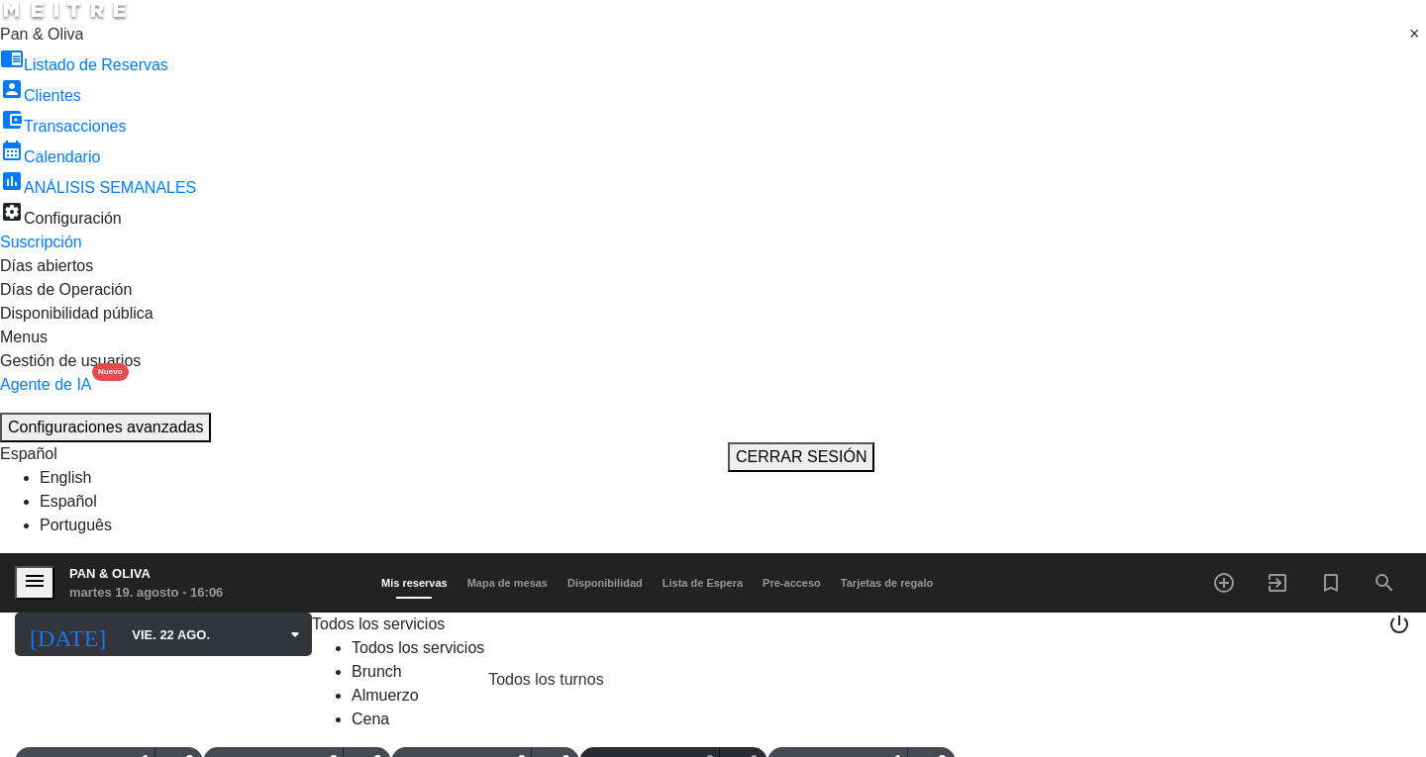
click at [122, 618] on input "vie. 22 ago." at bounding box center [217, 635] width 190 height 35
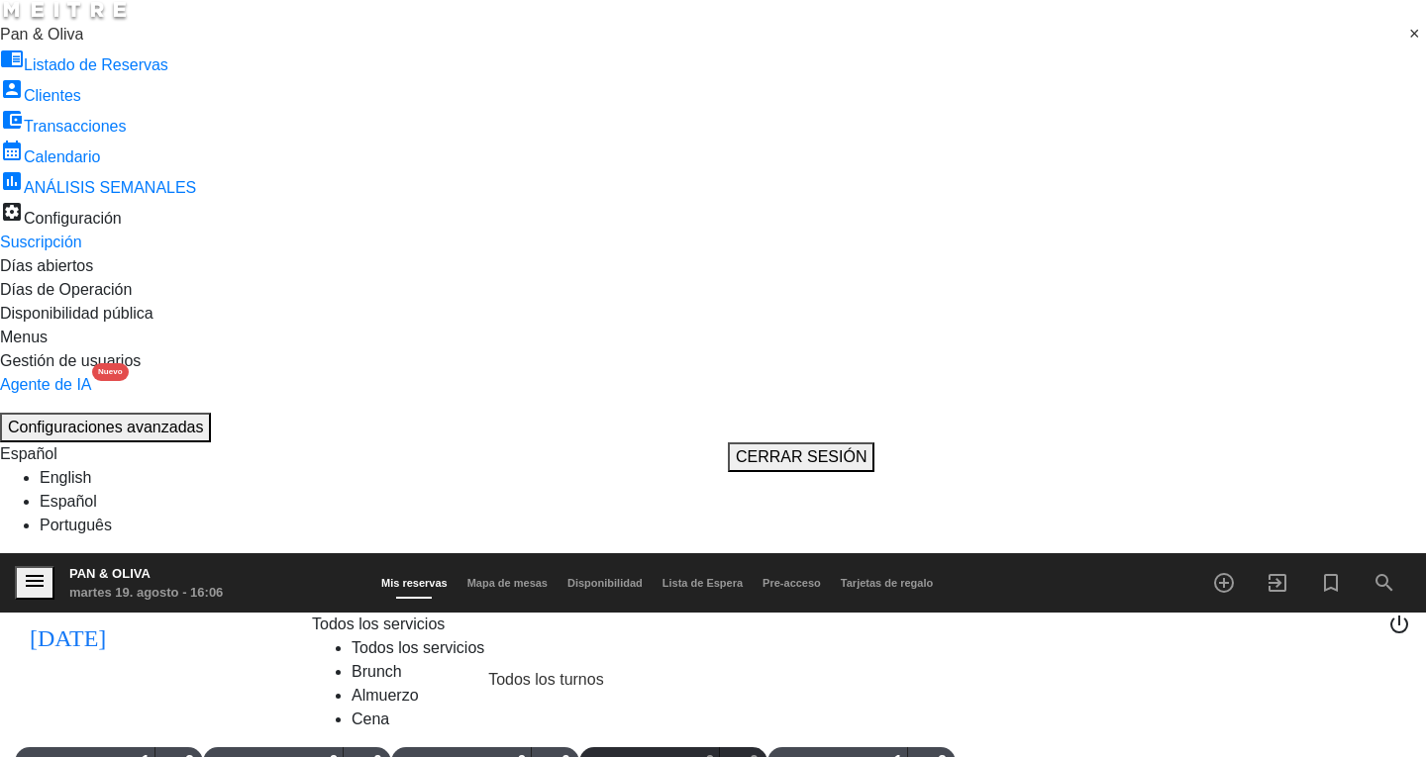
type input "jue. 21 ago."
drag, startPoint x: 990, startPoint y: 686, endPoint x: 992, endPoint y: 709, distance: 22.9
